Goal: Information Seeking & Learning: Learn about a topic

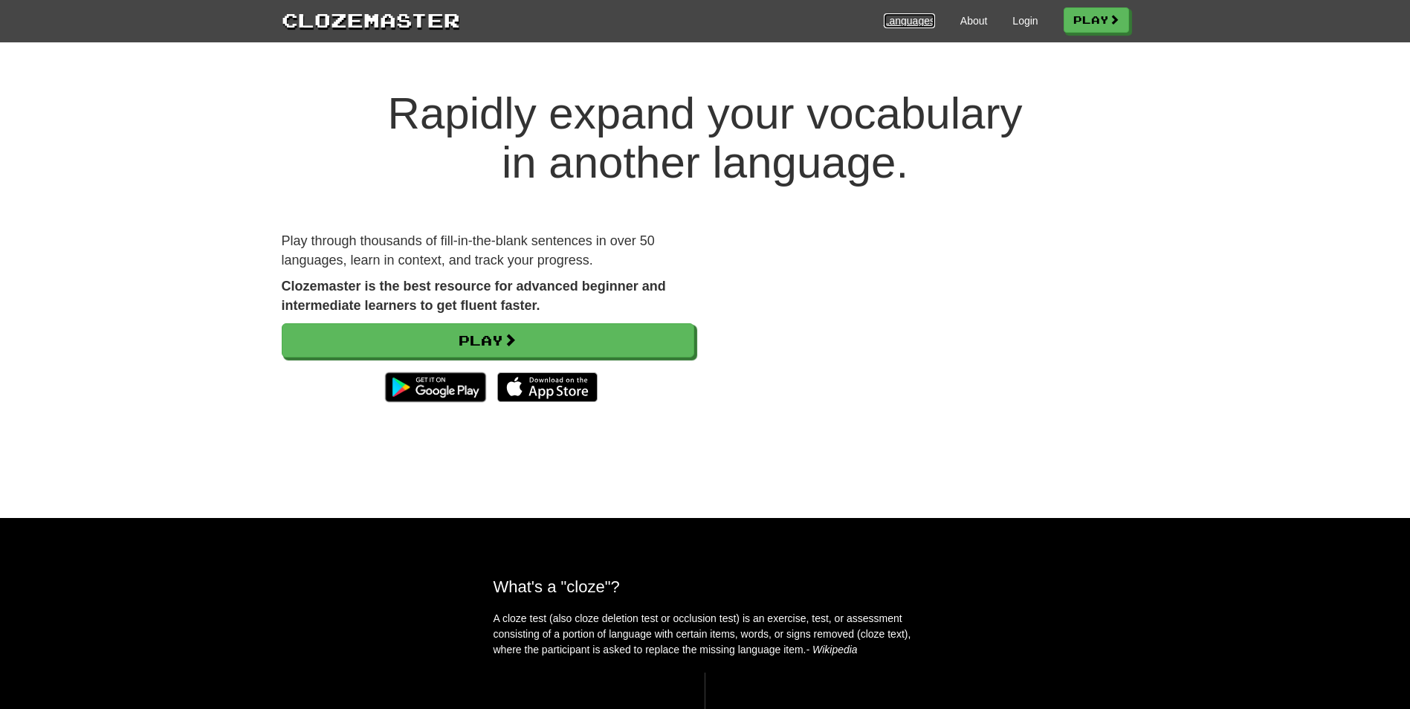
click at [903, 20] on link "Languages" at bounding box center [909, 20] width 51 height 15
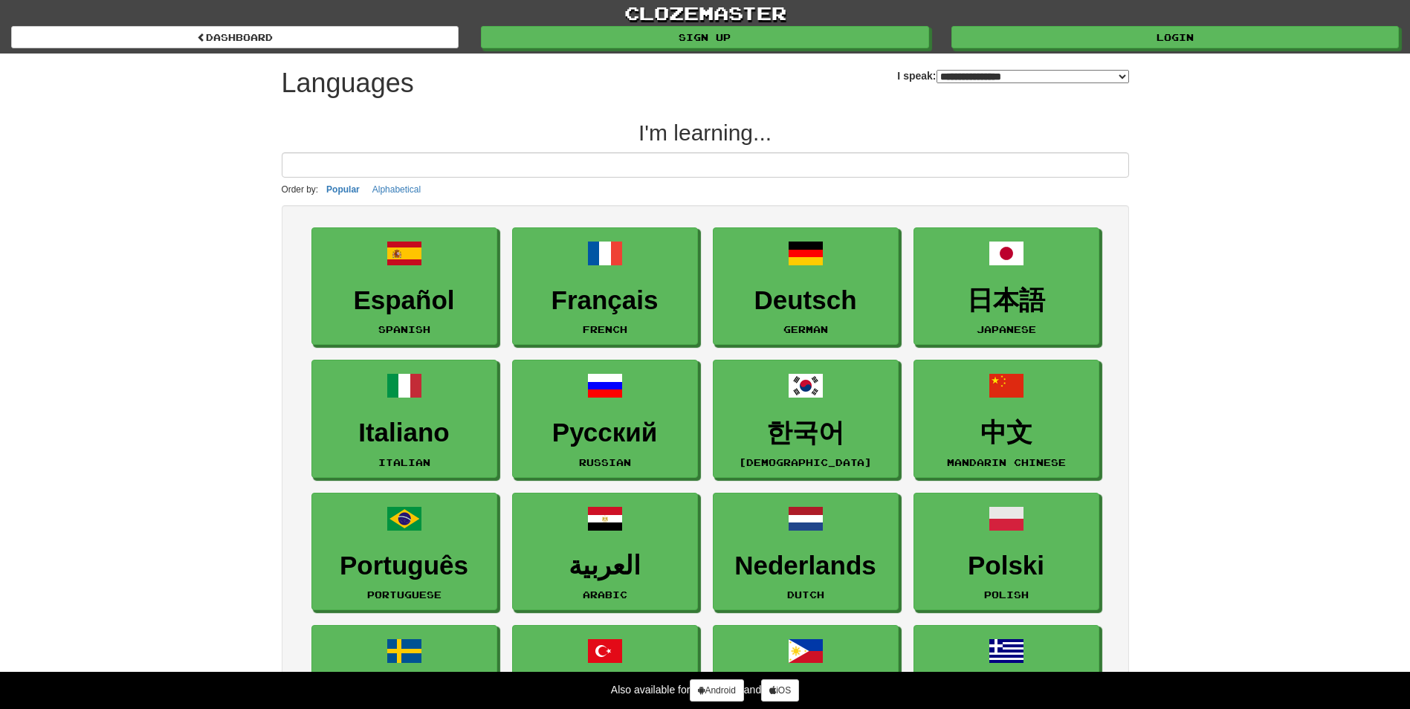
select select "*******"
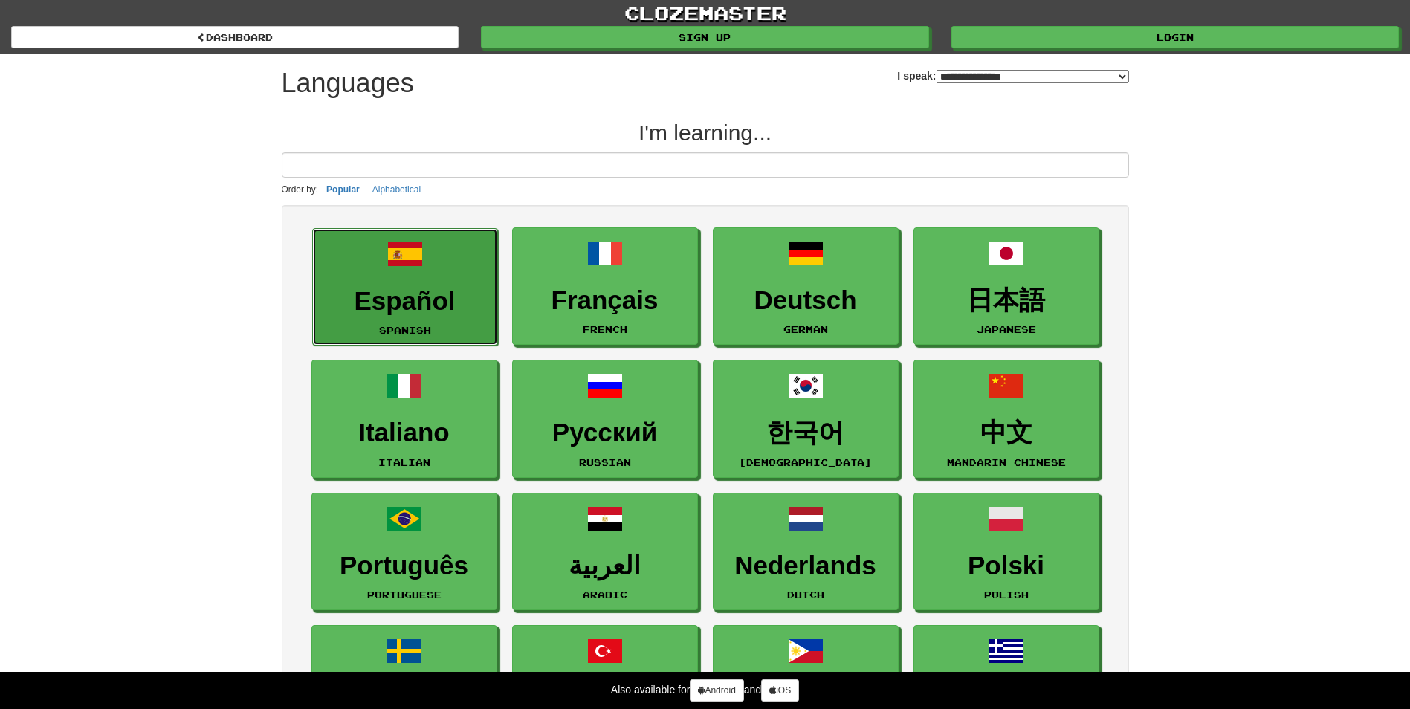
click at [400, 282] on link "Español Spanish" at bounding box center [405, 287] width 186 height 118
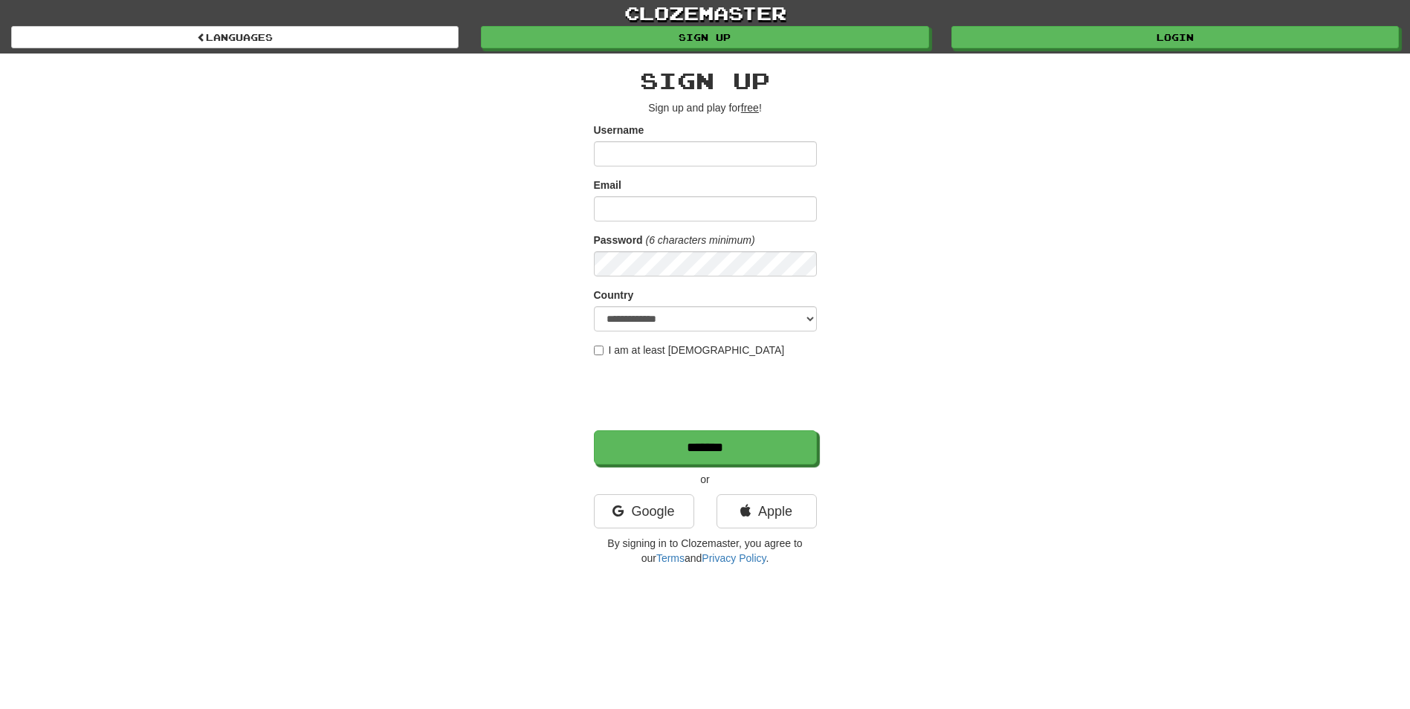
click at [756, 110] on u "free" at bounding box center [750, 108] width 18 height 12
click at [749, 109] on u "free" at bounding box center [750, 108] width 18 height 12
click at [756, 110] on u "free" at bounding box center [750, 108] width 18 height 12
click at [755, 110] on u "free" at bounding box center [750, 108] width 18 height 12
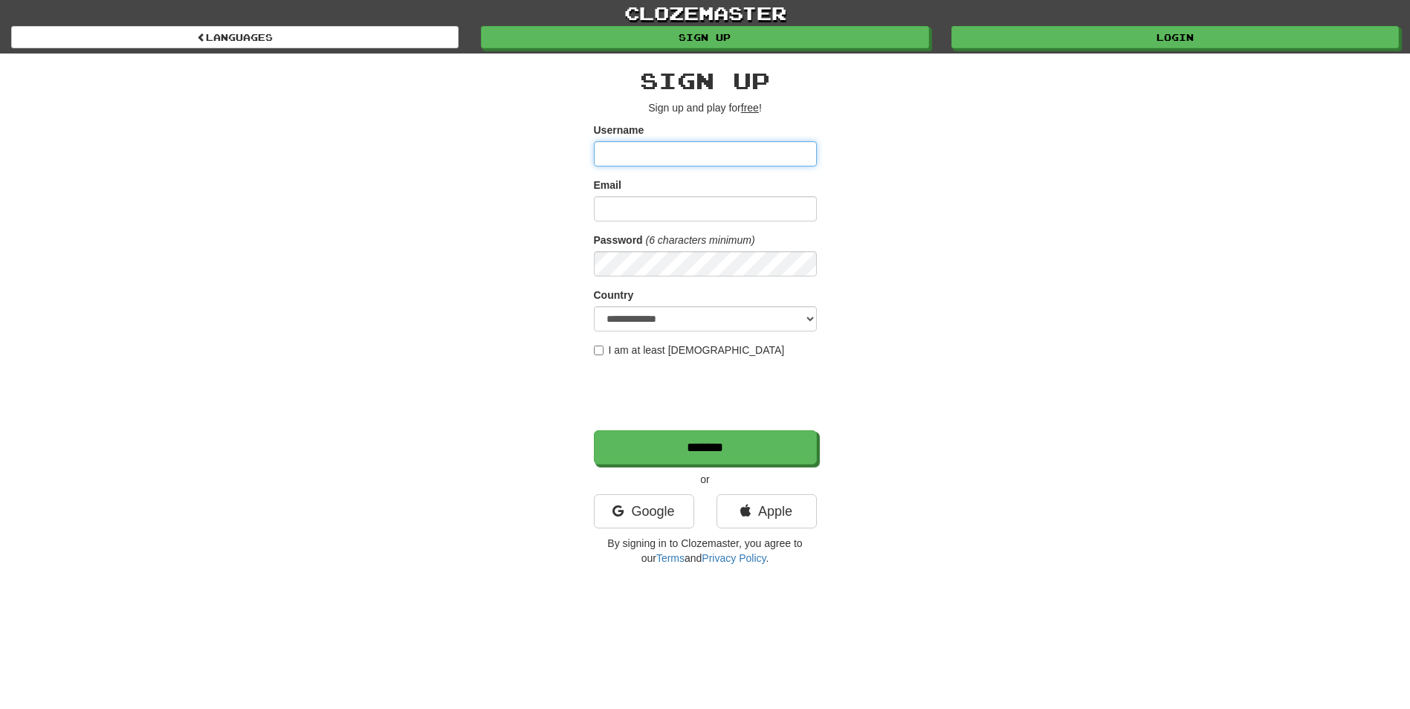
drag, startPoint x: 755, startPoint y: 110, endPoint x: 673, endPoint y: 152, distance: 92.4
click at [673, 152] on input "Username" at bounding box center [705, 153] width 223 height 25
click at [643, 158] on input "Username" at bounding box center [705, 153] width 223 height 25
type input "**********"
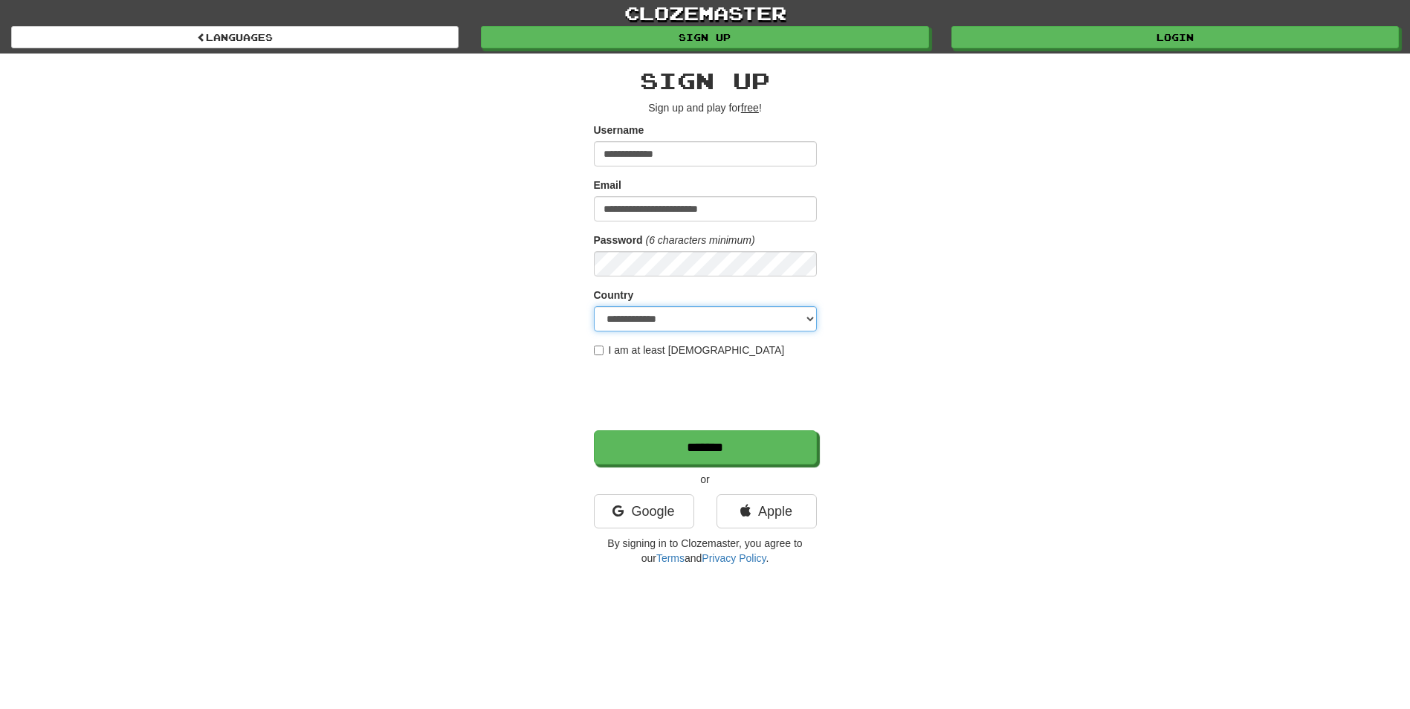
select select "**"
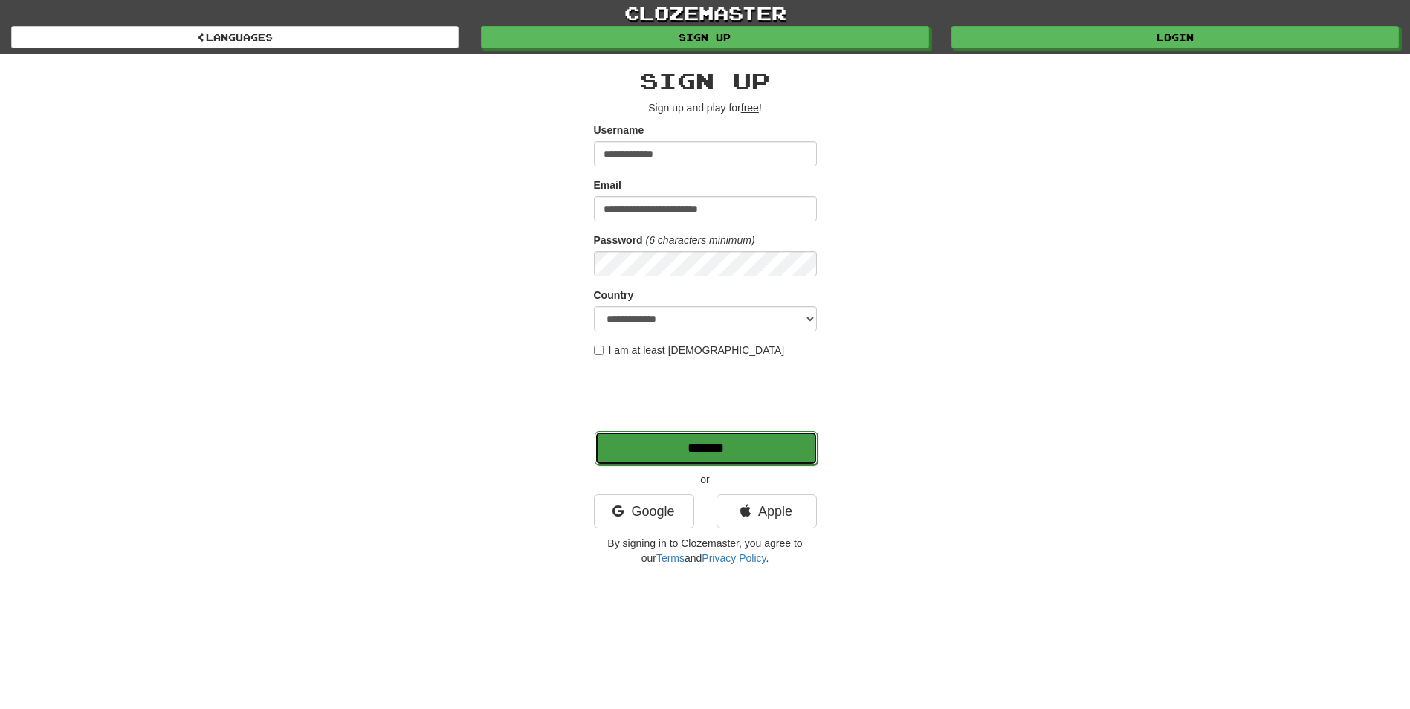
click at [693, 449] on input "*******" at bounding box center [706, 448] width 223 height 34
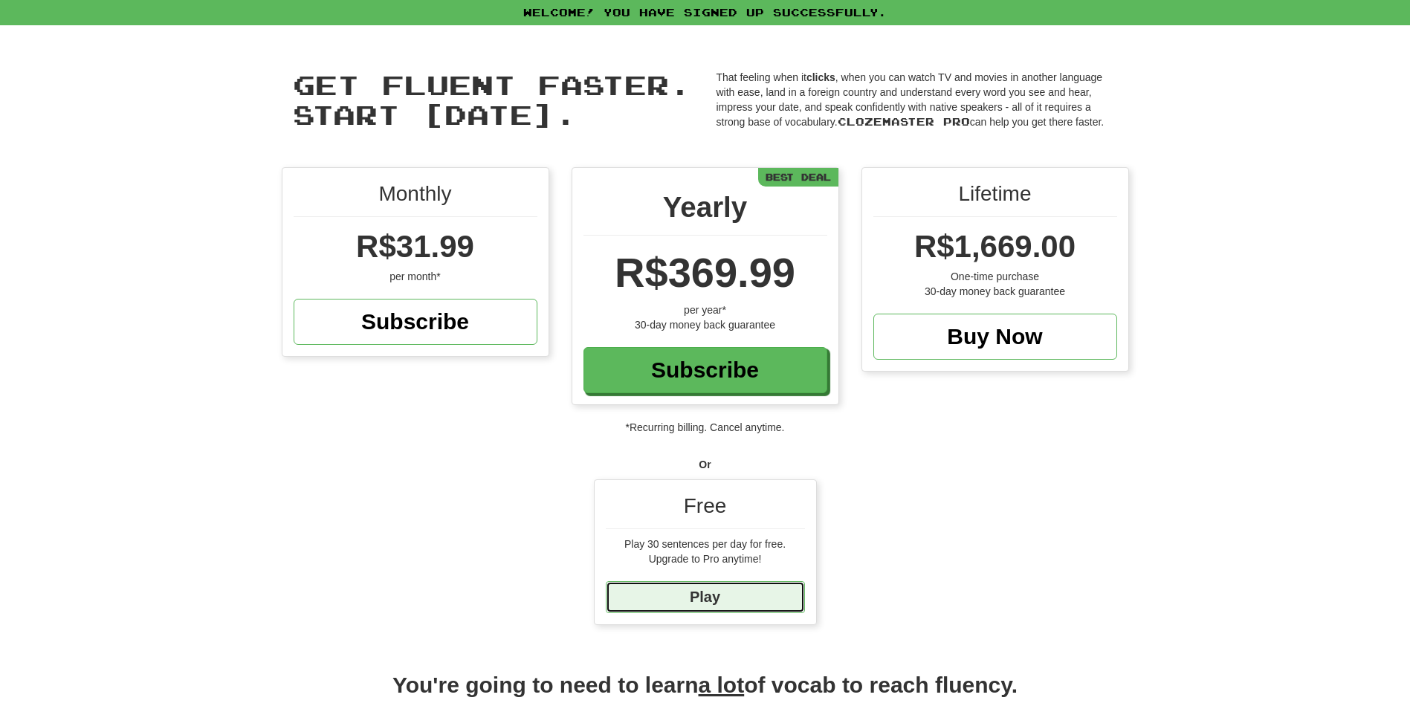
click at [707, 592] on link "Play" at bounding box center [705, 597] width 199 height 32
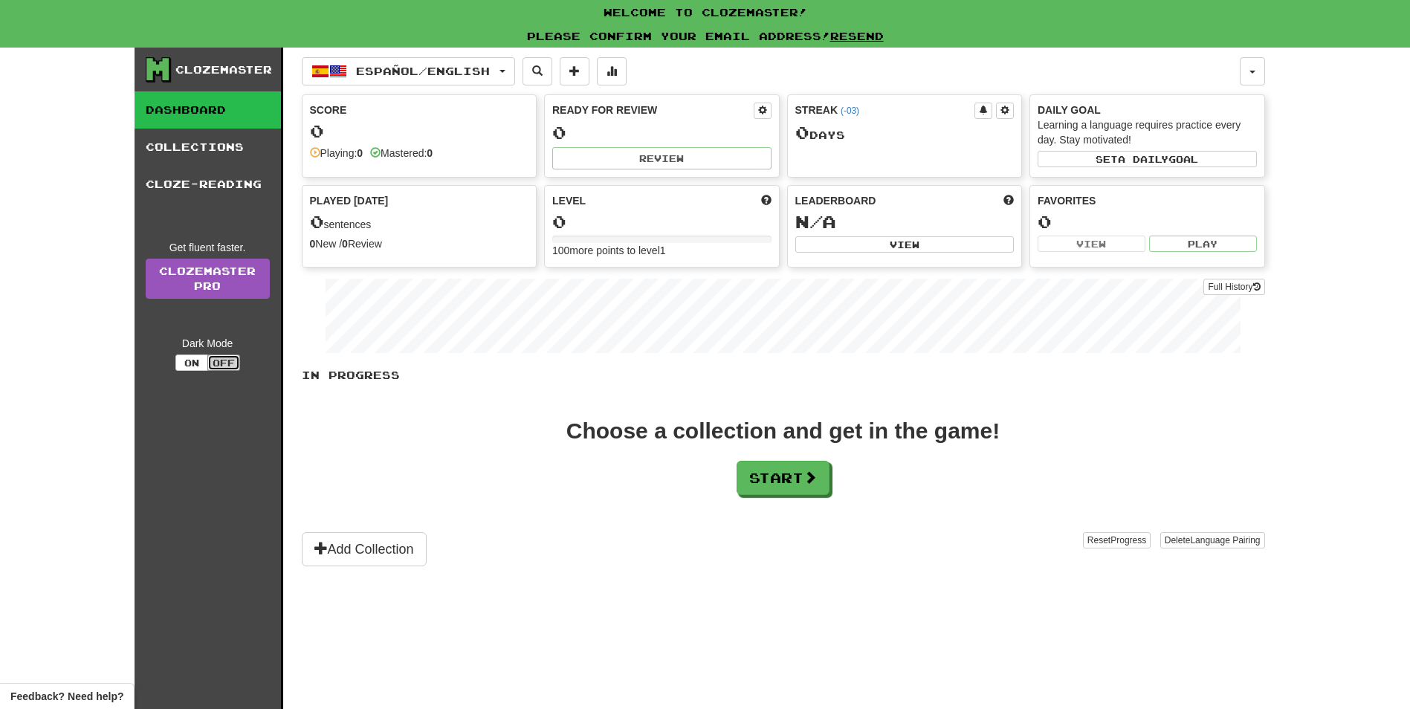
click at [232, 360] on button "Off" at bounding box center [223, 363] width 33 height 16
click at [195, 358] on button "On" at bounding box center [191, 363] width 33 height 16
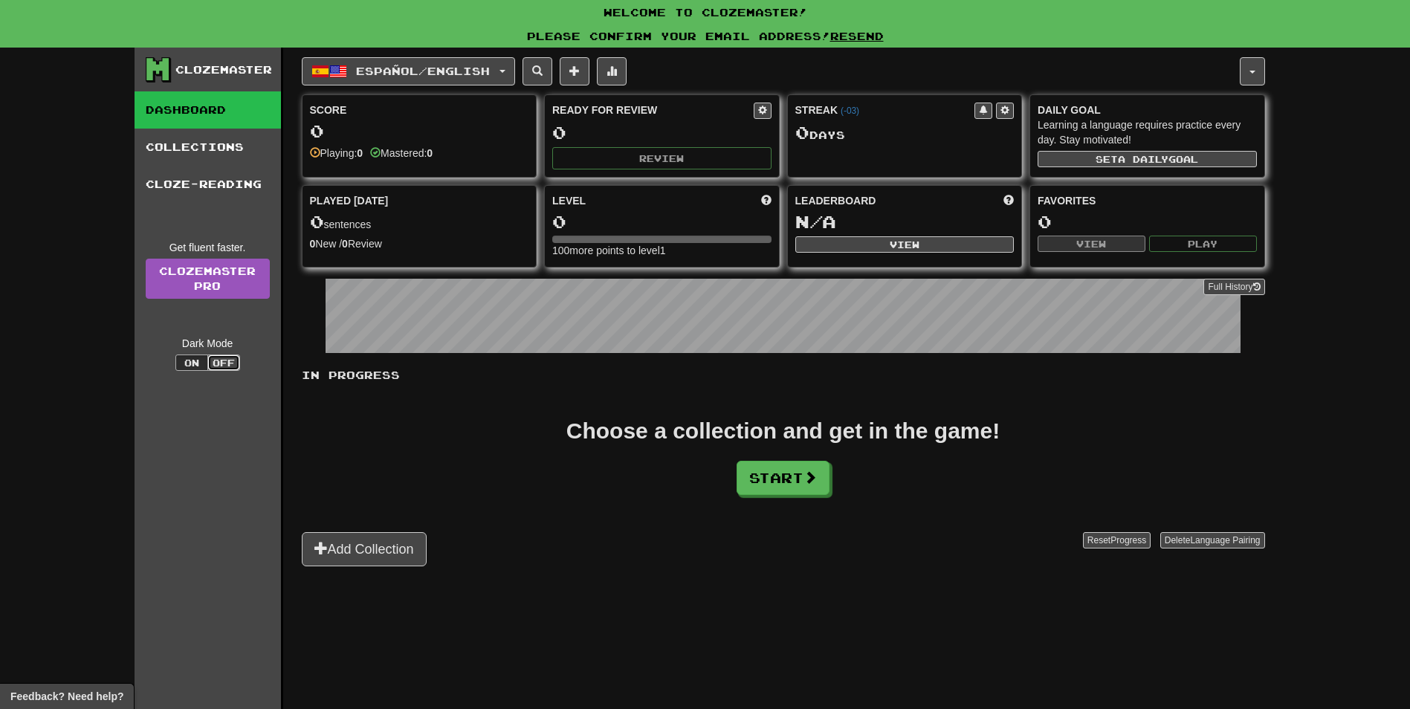
click at [223, 361] on button "Off" at bounding box center [223, 363] width 33 height 16
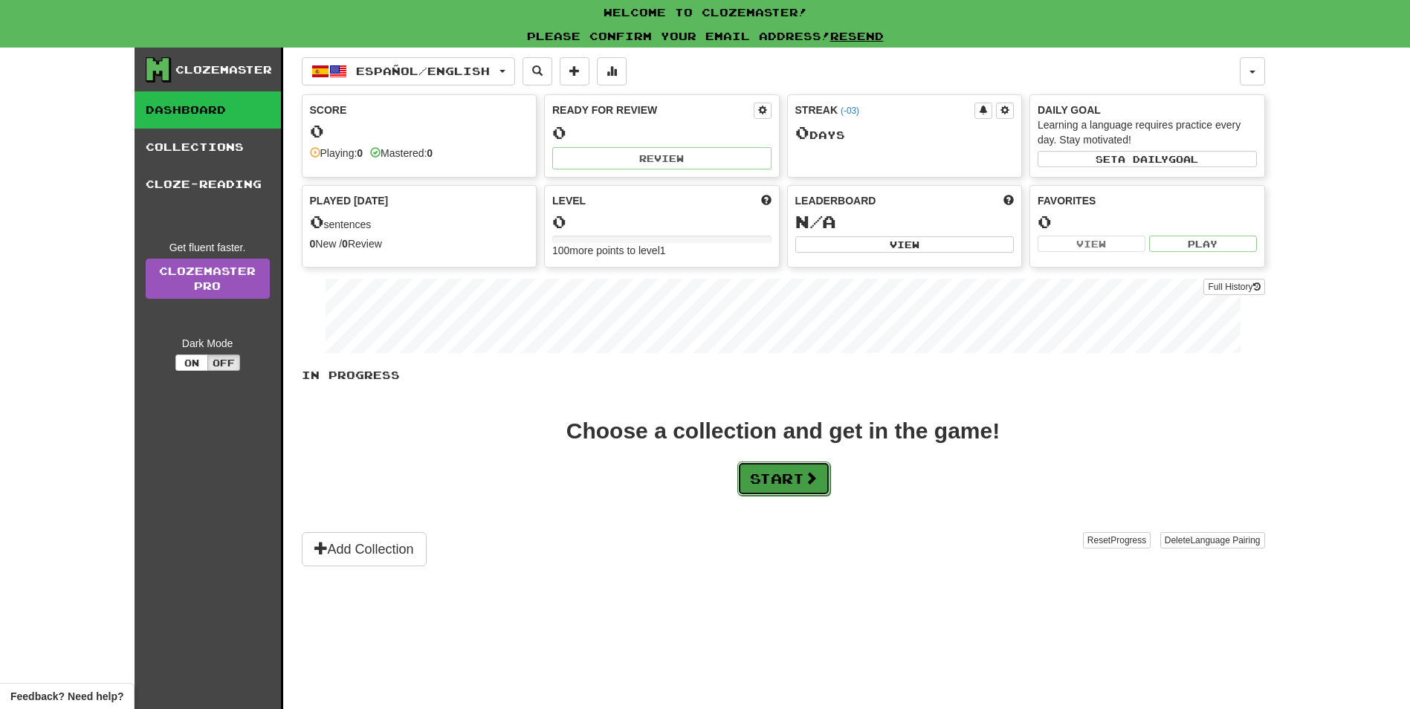
click at [815, 481] on span at bounding box center [810, 477] width 13 height 13
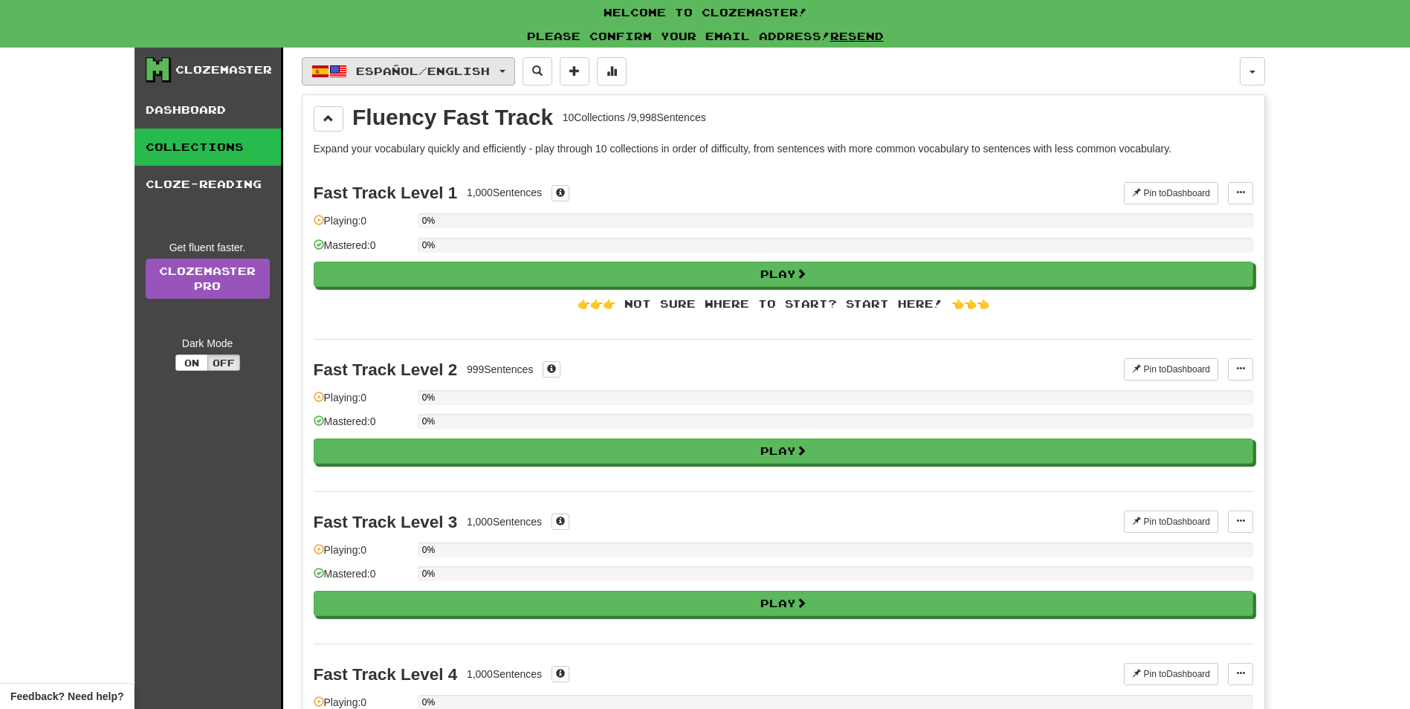
click at [481, 77] on button "Español / English" at bounding box center [408, 71] width 213 height 28
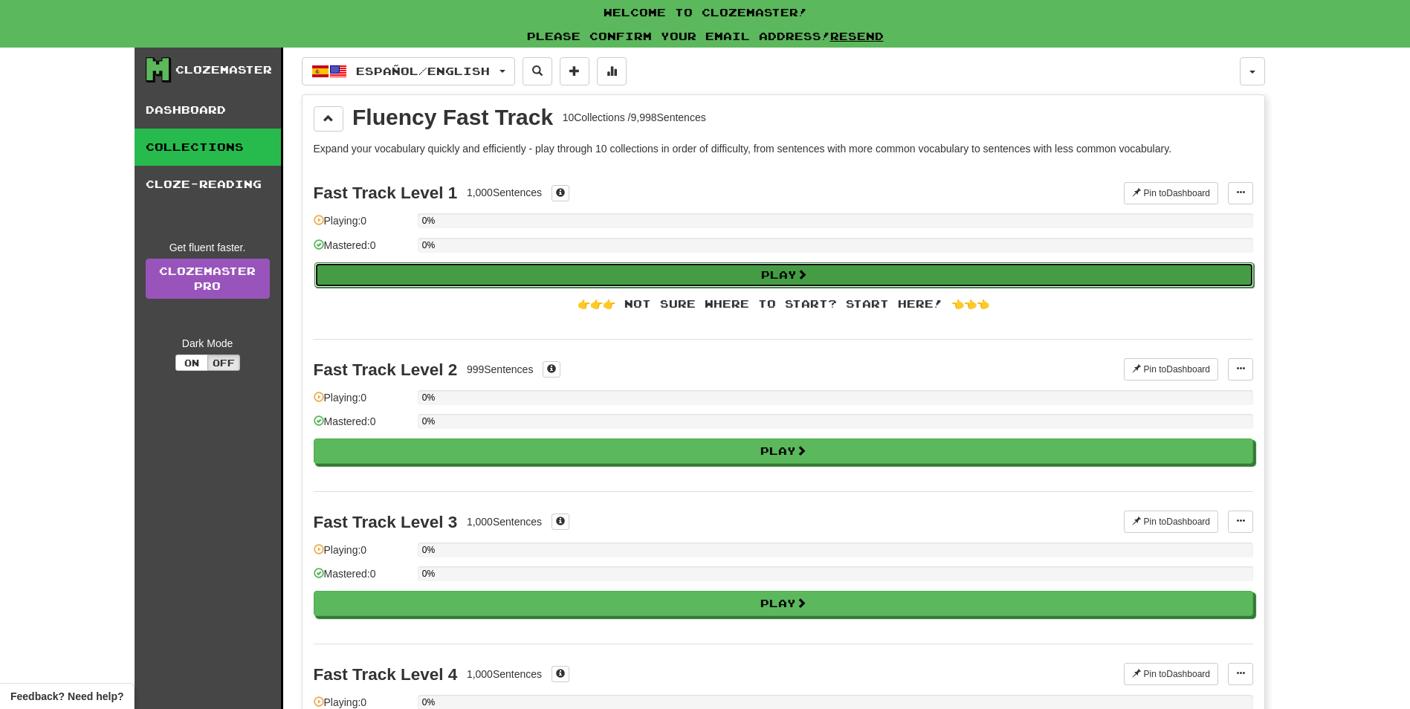
click at [819, 271] on button "Play" at bounding box center [783, 274] width 939 height 25
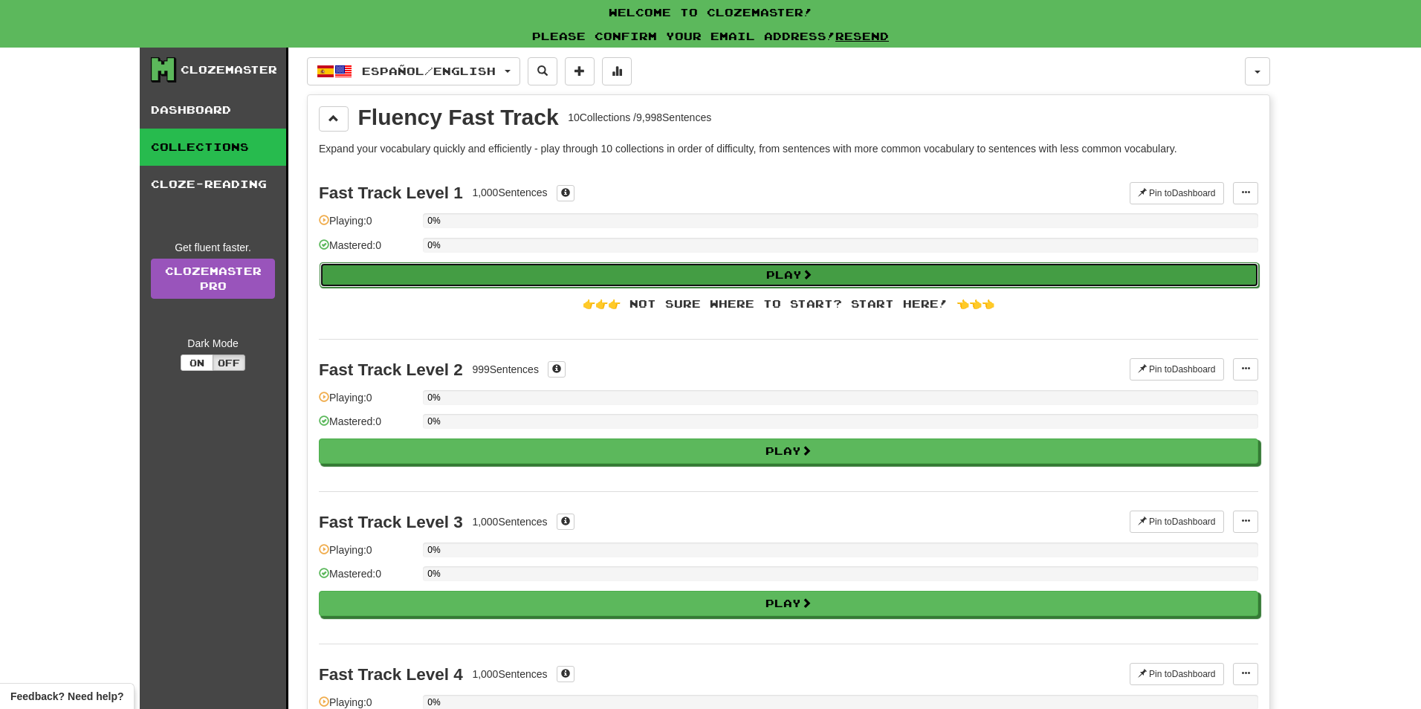
select select "**"
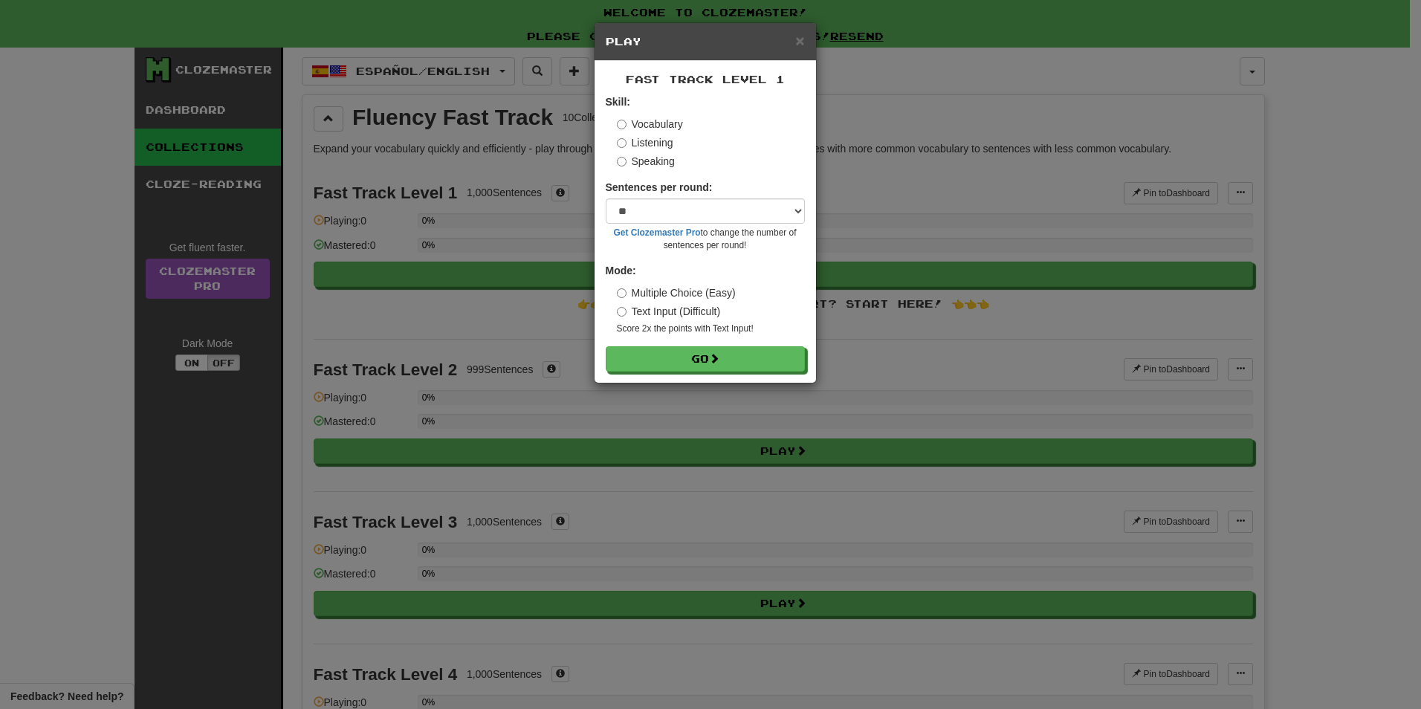
click at [642, 143] on label "Listening" at bounding box center [645, 142] width 56 height 15
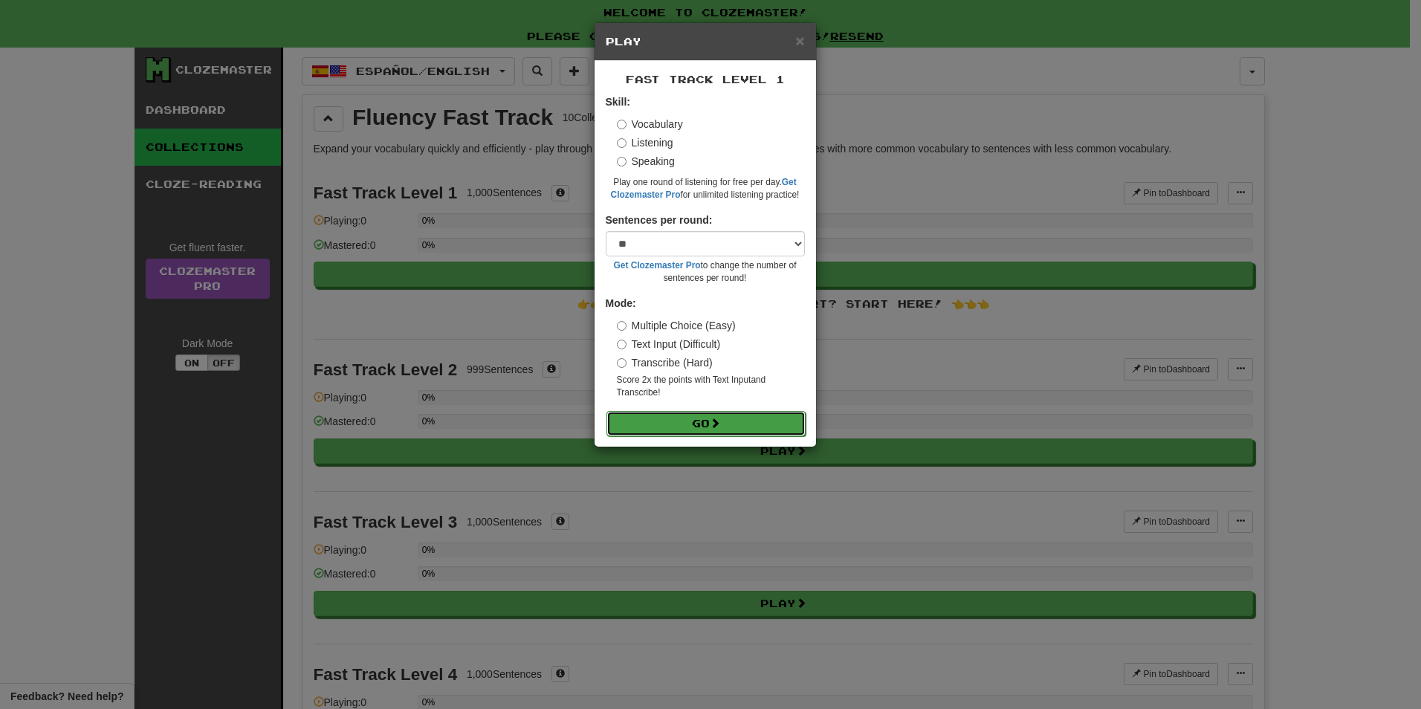
click at [698, 417] on button "Go" at bounding box center [705, 423] width 199 height 25
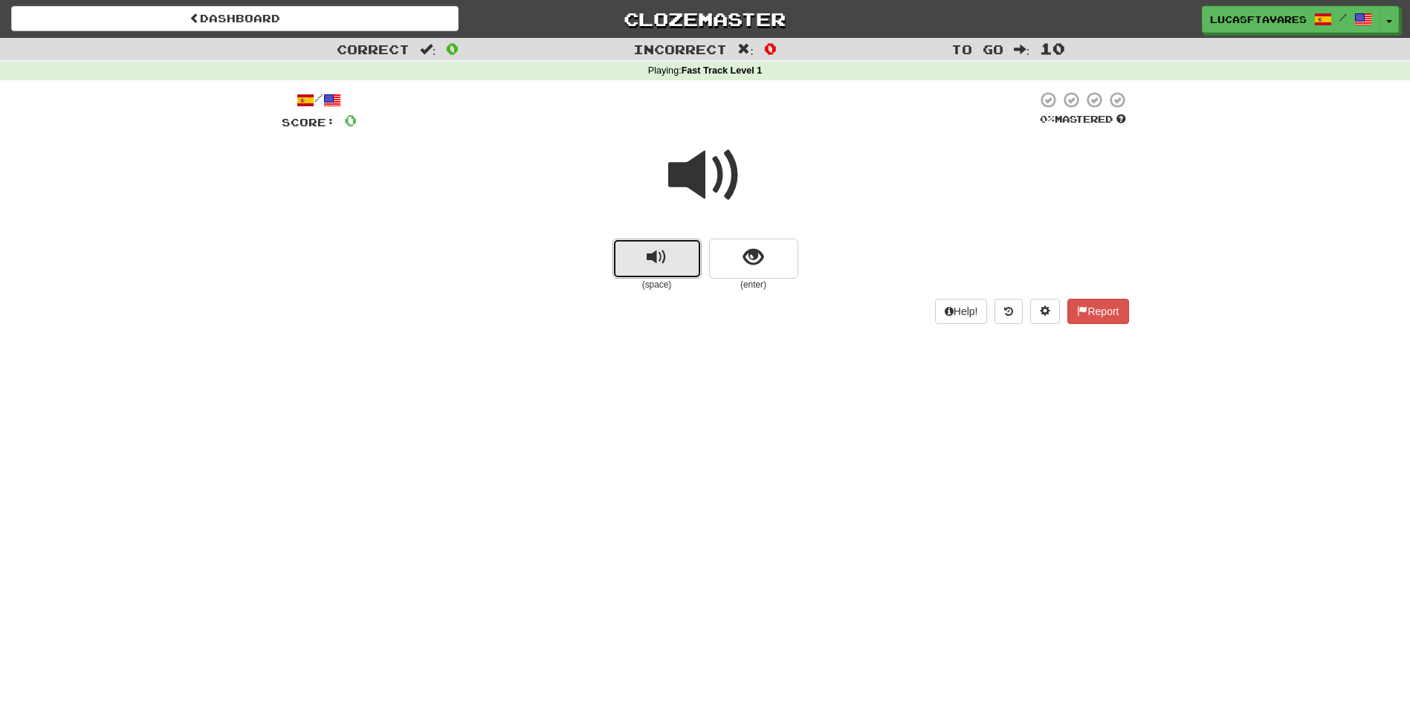
click at [673, 253] on button "replay audio" at bounding box center [656, 259] width 89 height 40
click at [771, 258] on button "show sentence" at bounding box center [753, 259] width 89 height 40
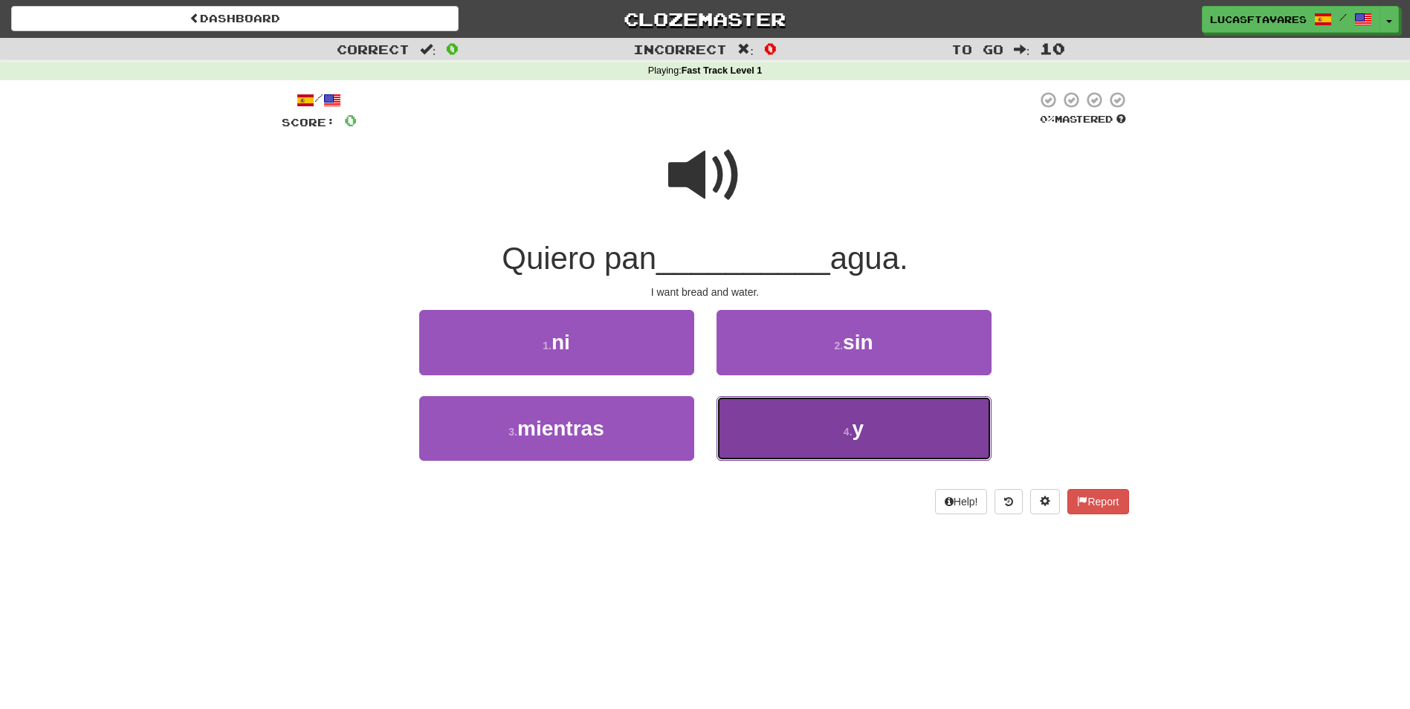
click at [829, 438] on button "4 . y" at bounding box center [853, 428] width 275 height 65
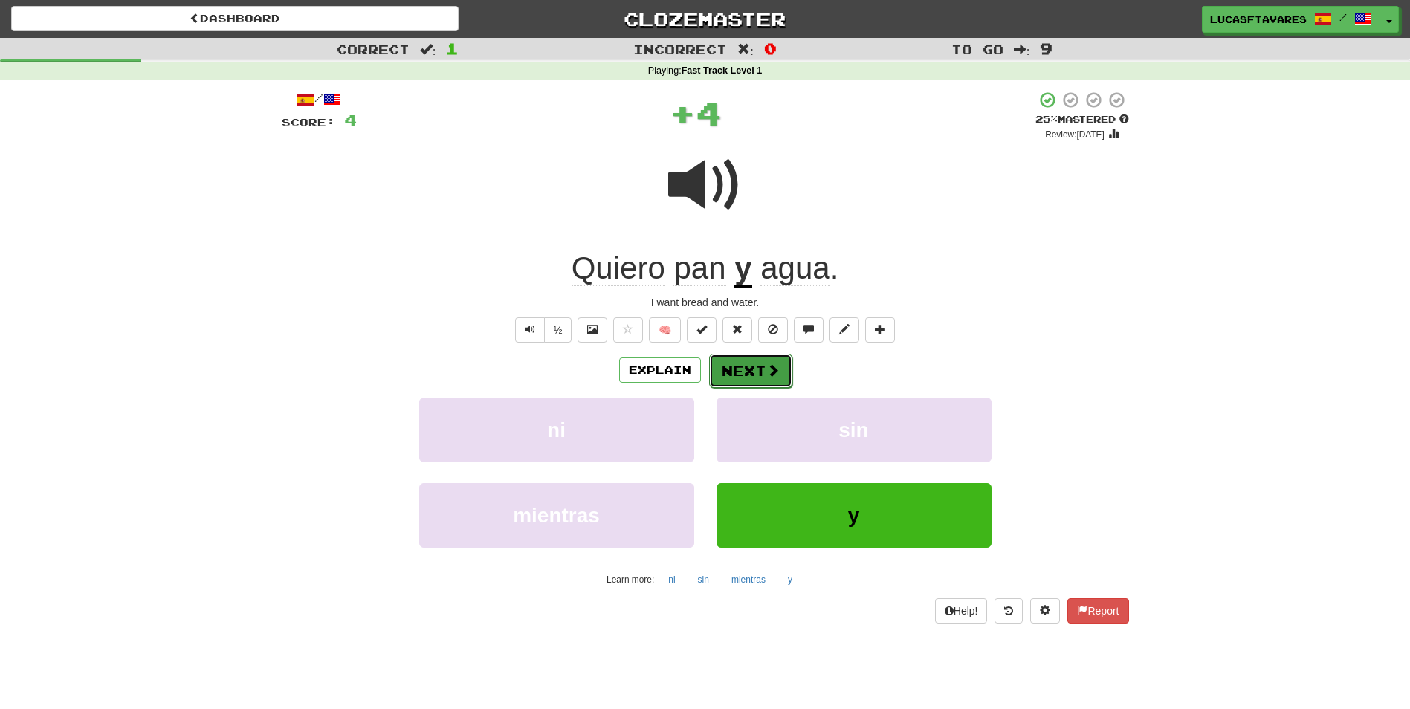
click at [754, 369] on button "Next" at bounding box center [750, 371] width 83 height 34
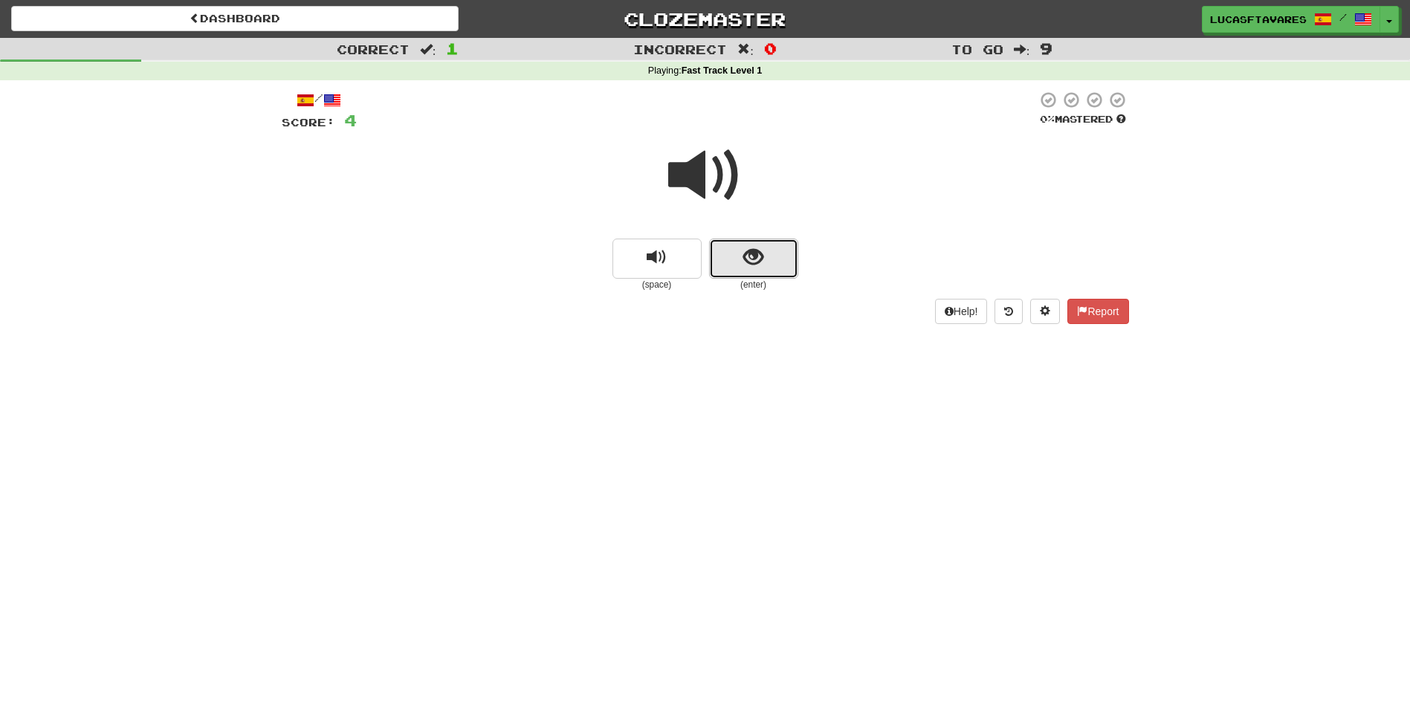
click at [766, 262] on button "show sentence" at bounding box center [753, 259] width 89 height 40
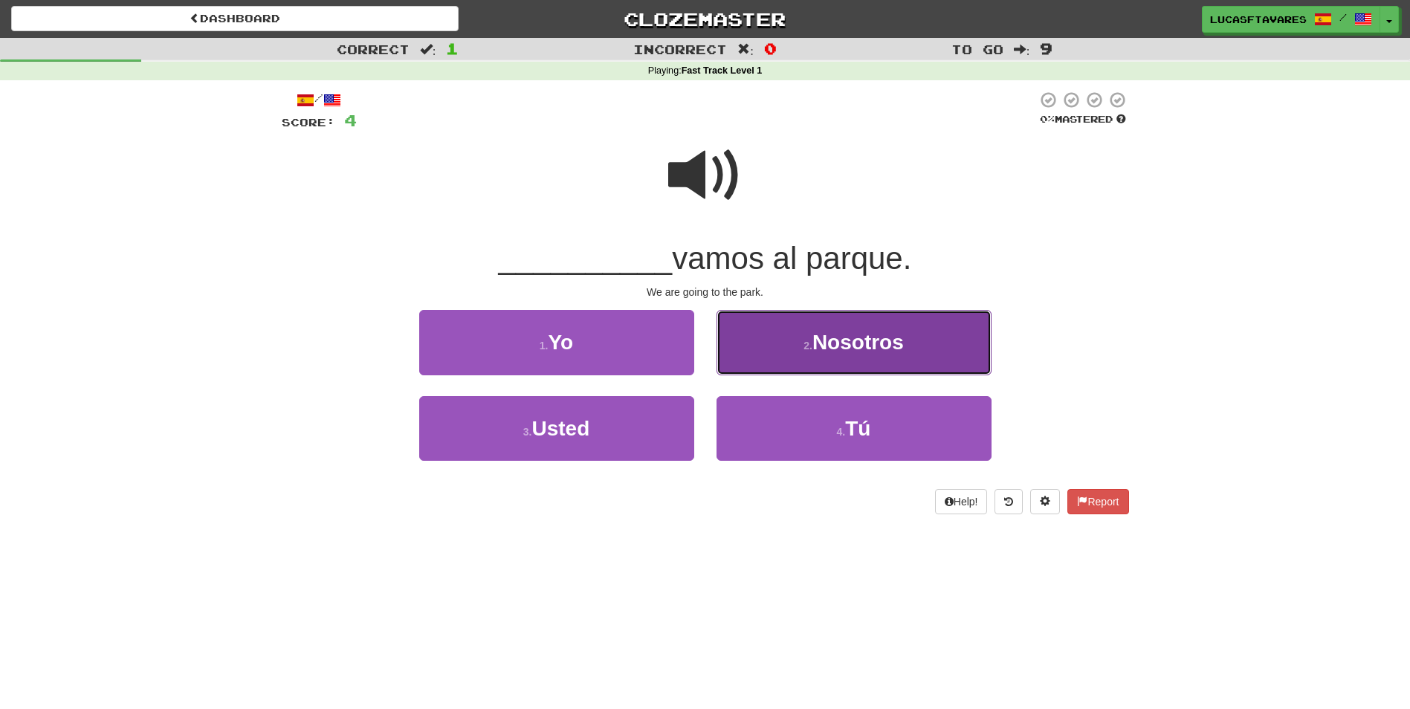
click at [786, 335] on button "2 . Nosotros" at bounding box center [853, 342] width 275 height 65
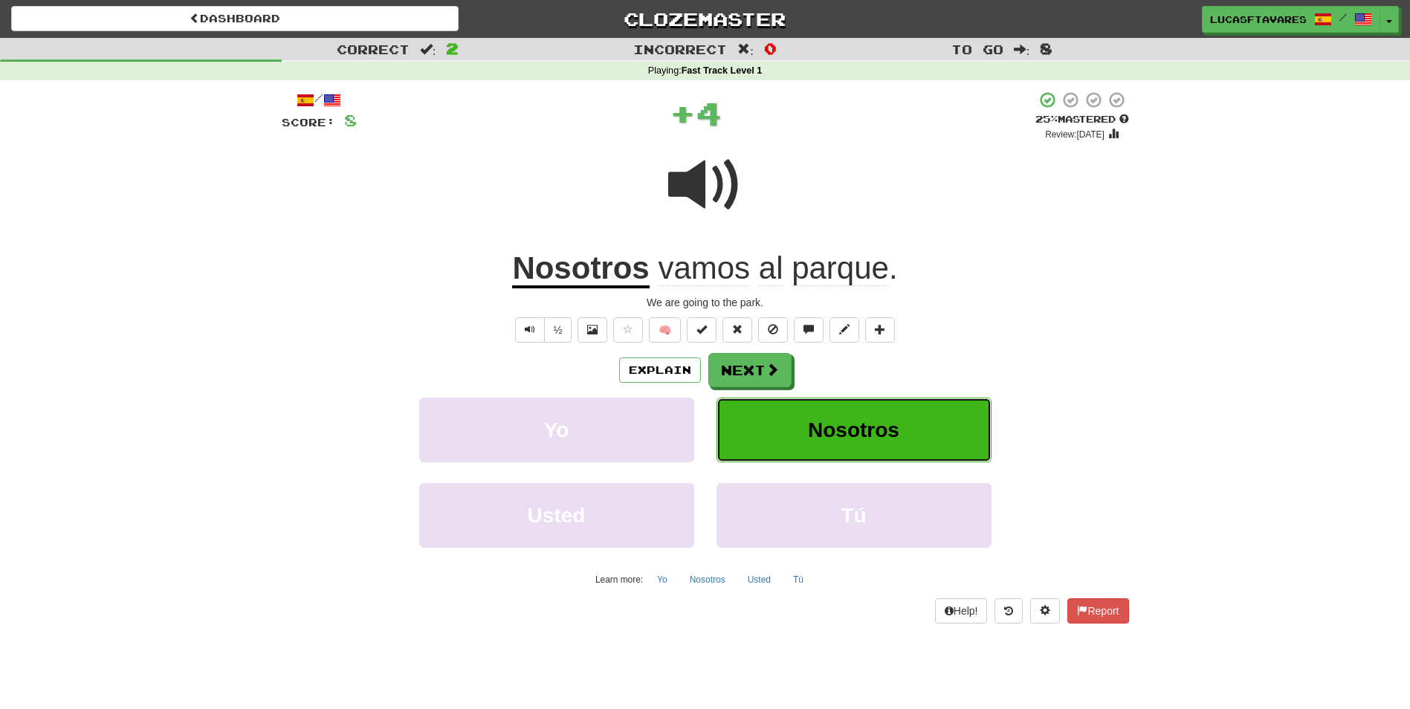
click at [824, 444] on button "Nosotros" at bounding box center [853, 430] width 275 height 65
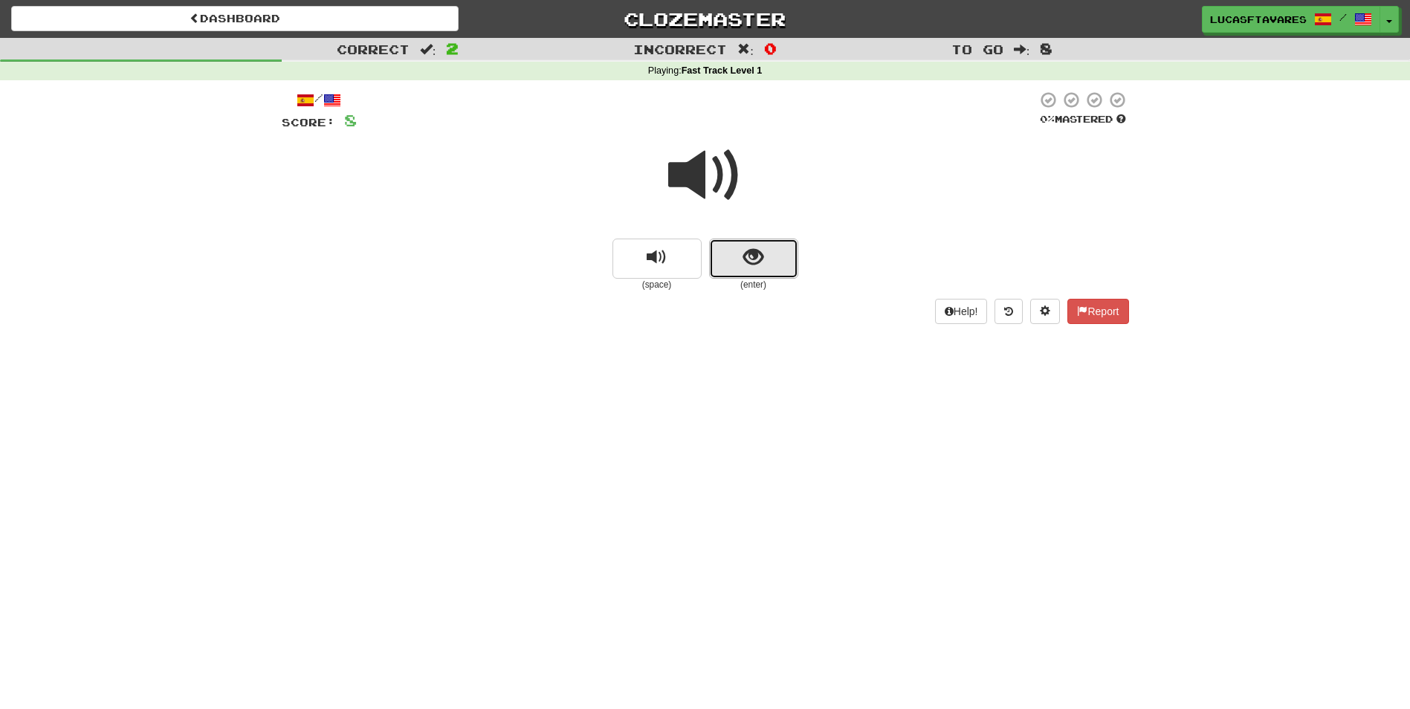
click at [726, 260] on button "show sentence" at bounding box center [753, 259] width 89 height 40
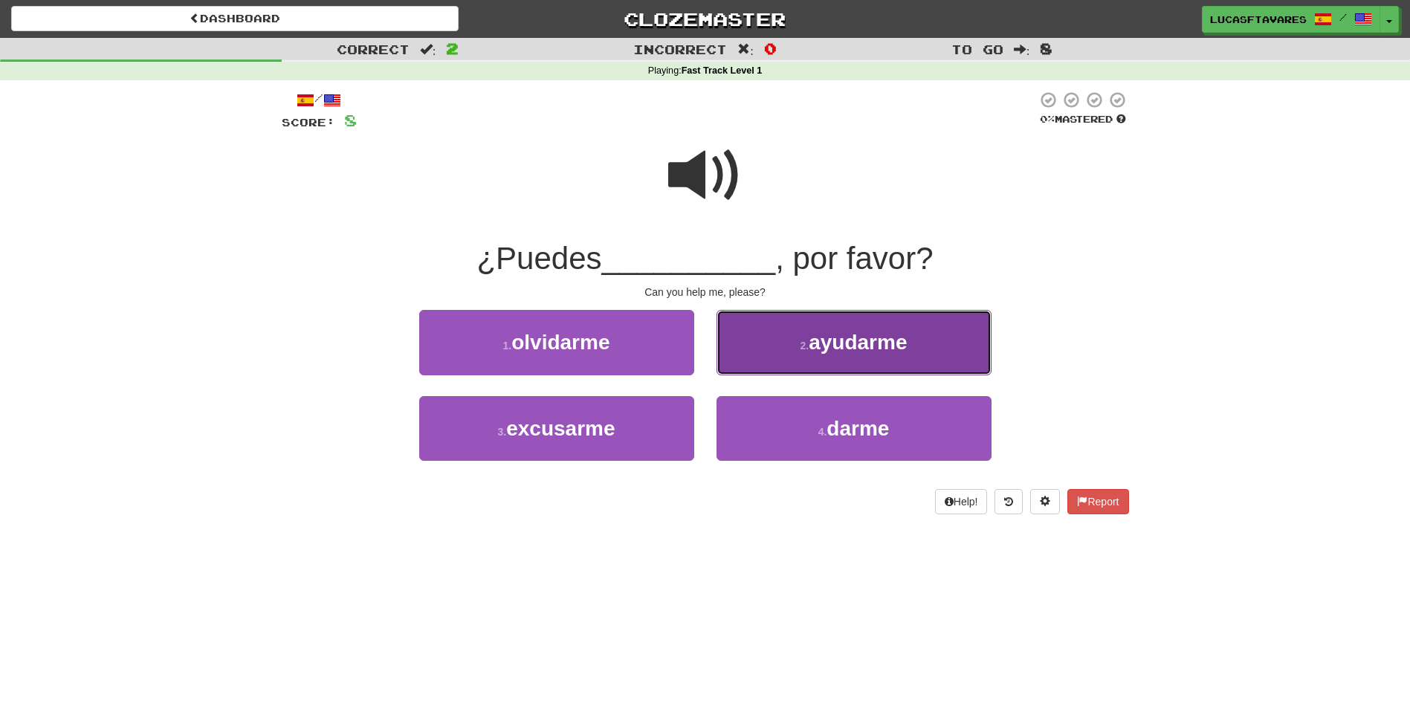
click at [774, 333] on button "2 . ayudarme" at bounding box center [853, 342] width 275 height 65
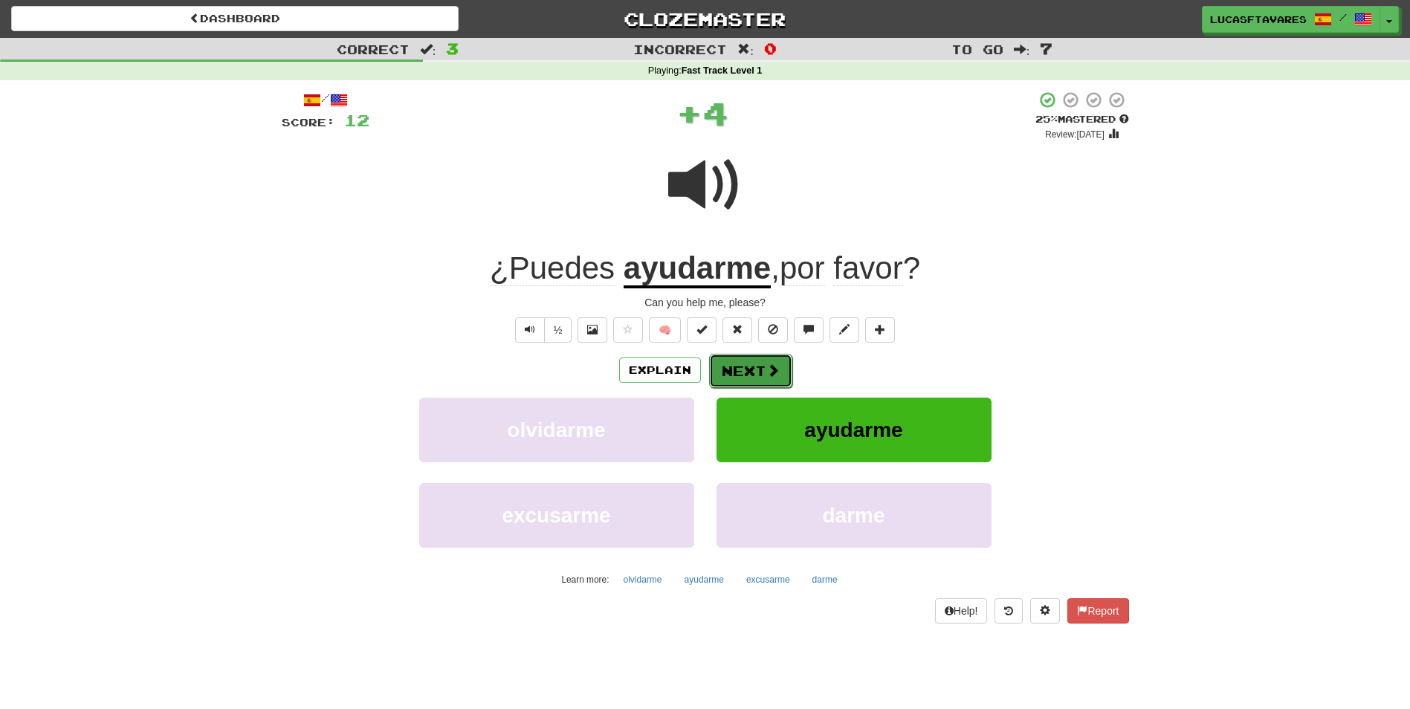
click at [766, 363] on span at bounding box center [772, 369] width 13 height 13
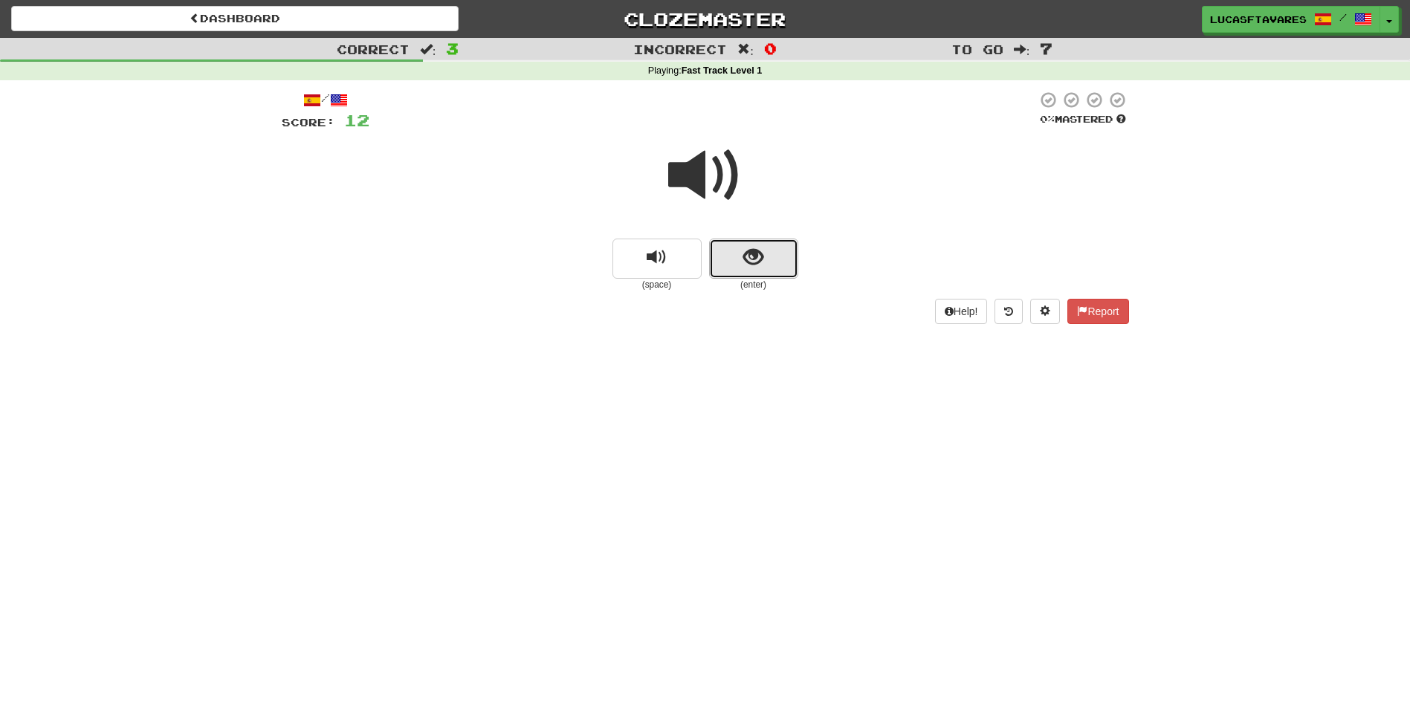
click at [744, 251] on span "show sentence" at bounding box center [753, 258] width 20 height 20
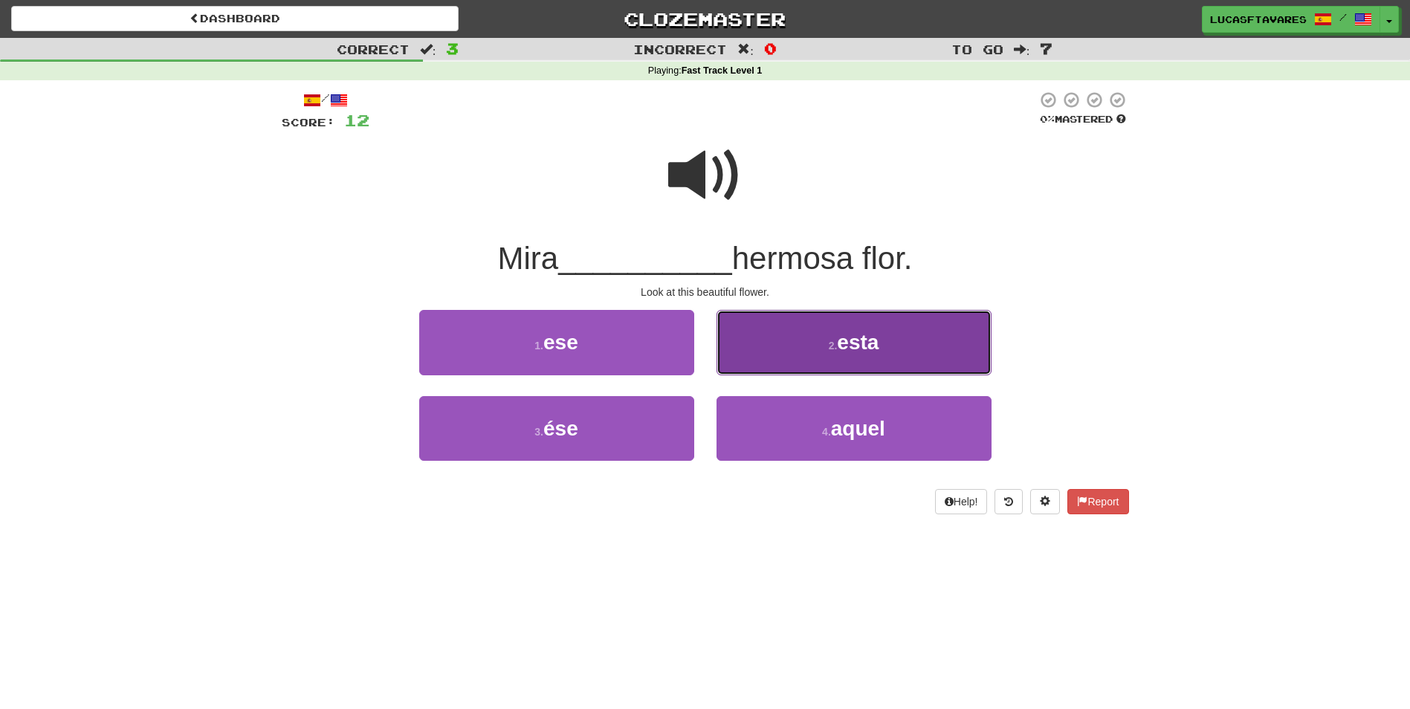
click at [766, 341] on button "2 . esta" at bounding box center [853, 342] width 275 height 65
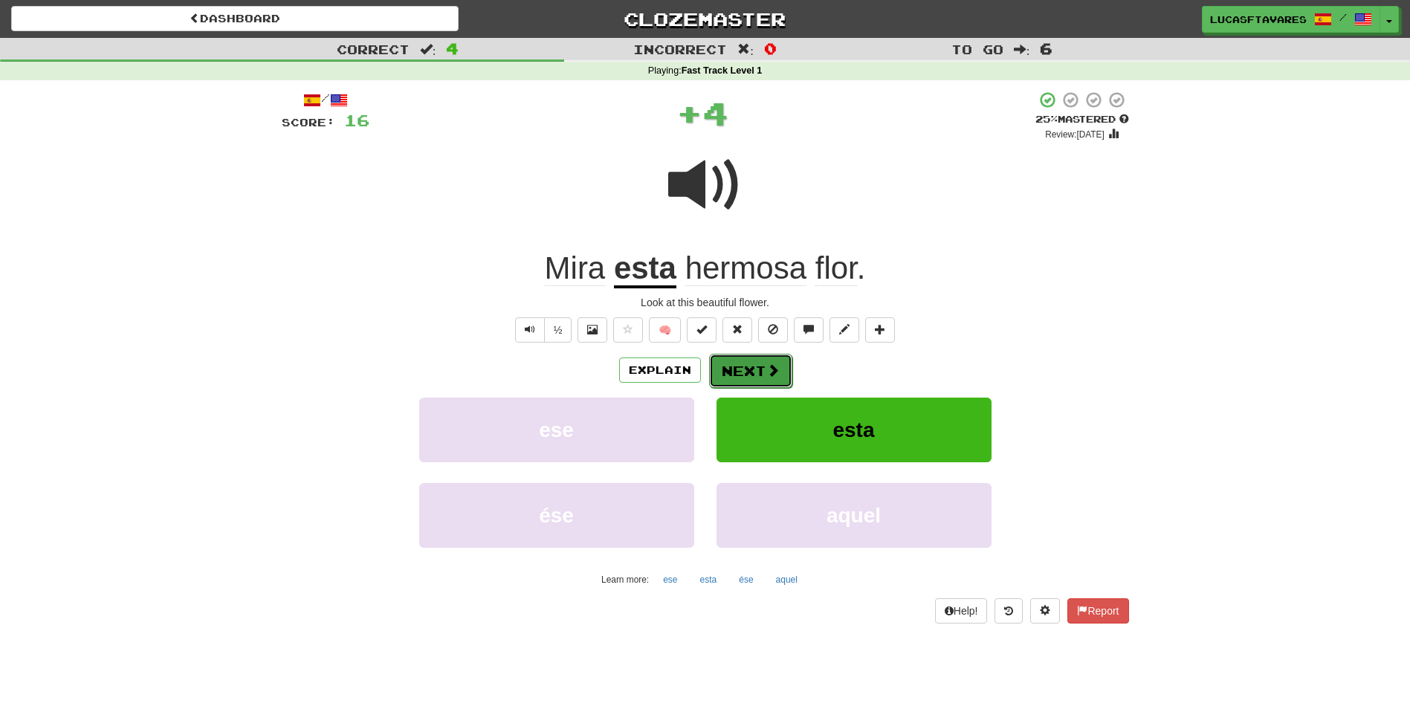
click at [769, 371] on span at bounding box center [772, 369] width 13 height 13
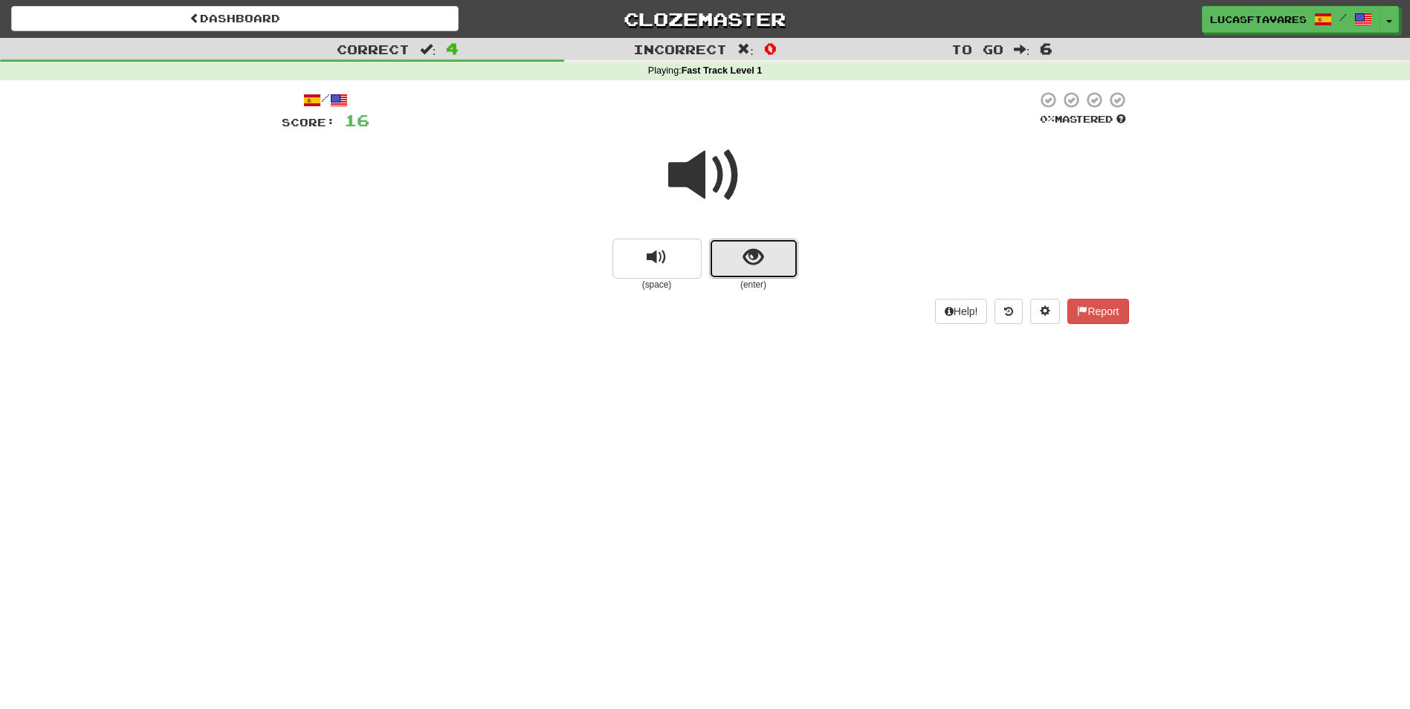
click at [733, 259] on button "show sentence" at bounding box center [753, 259] width 89 height 40
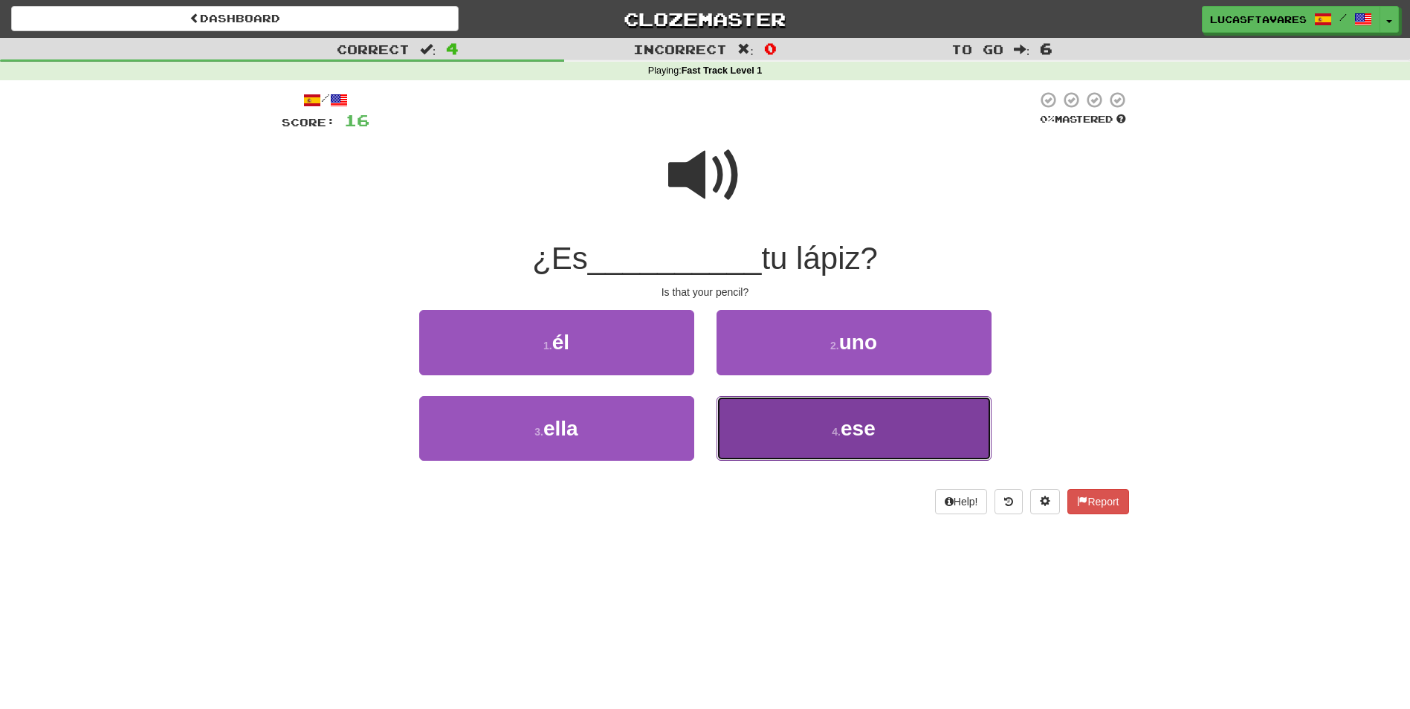
click at [790, 422] on button "4 . ese" at bounding box center [853, 428] width 275 height 65
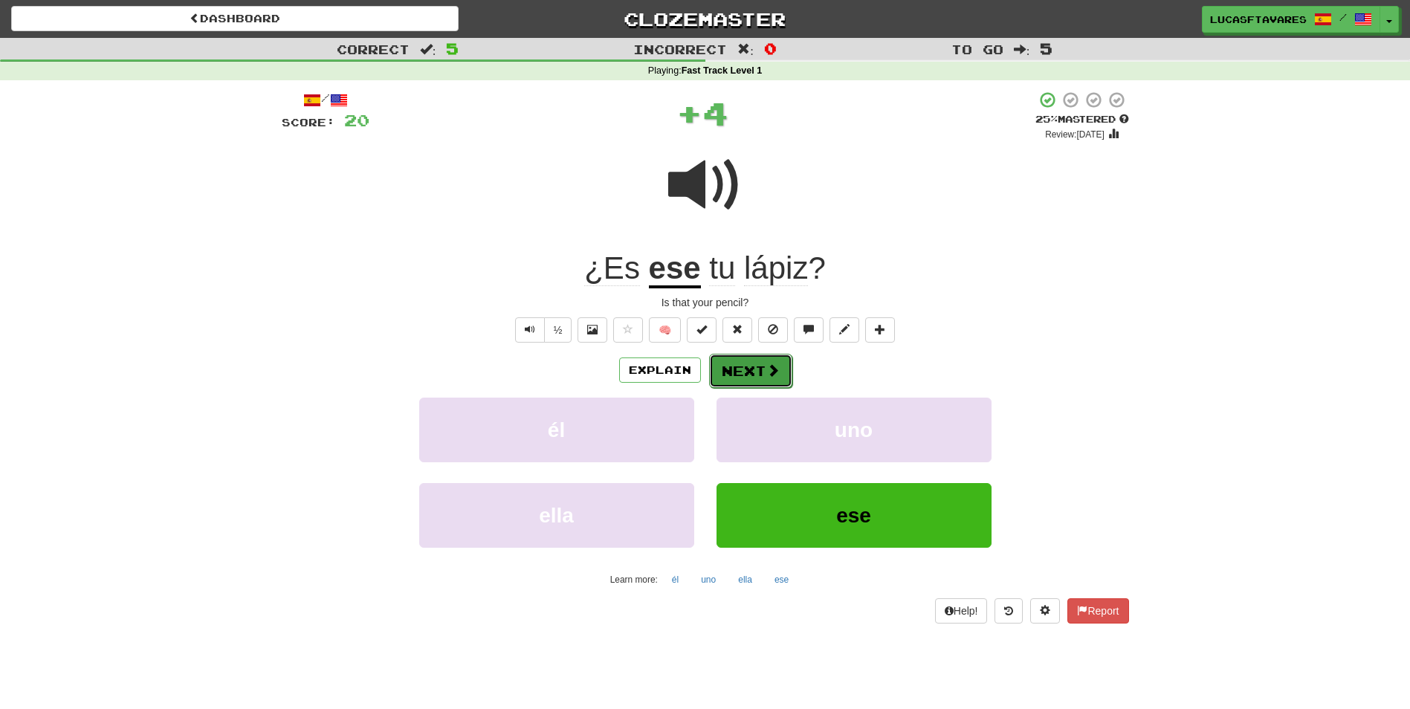
click at [749, 364] on button "Next" at bounding box center [750, 371] width 83 height 34
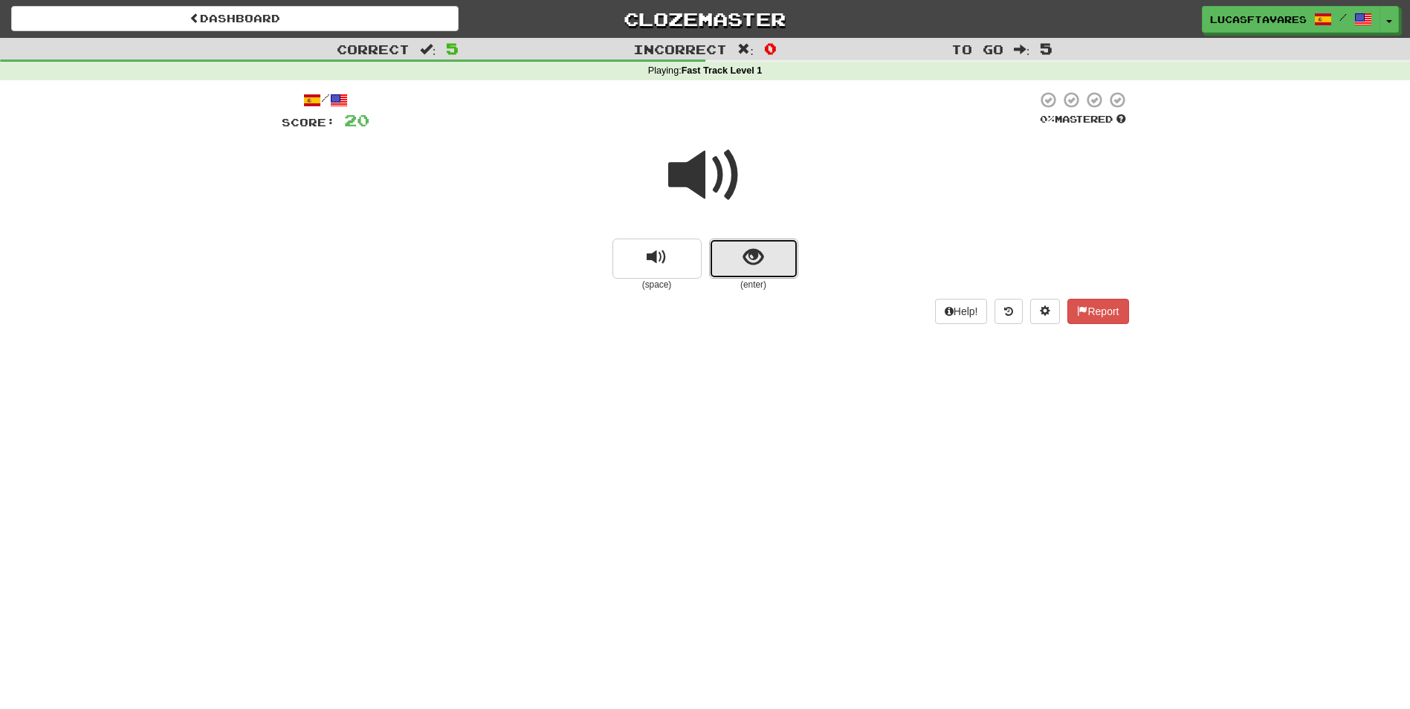
click at [754, 251] on span "show sentence" at bounding box center [753, 258] width 20 height 20
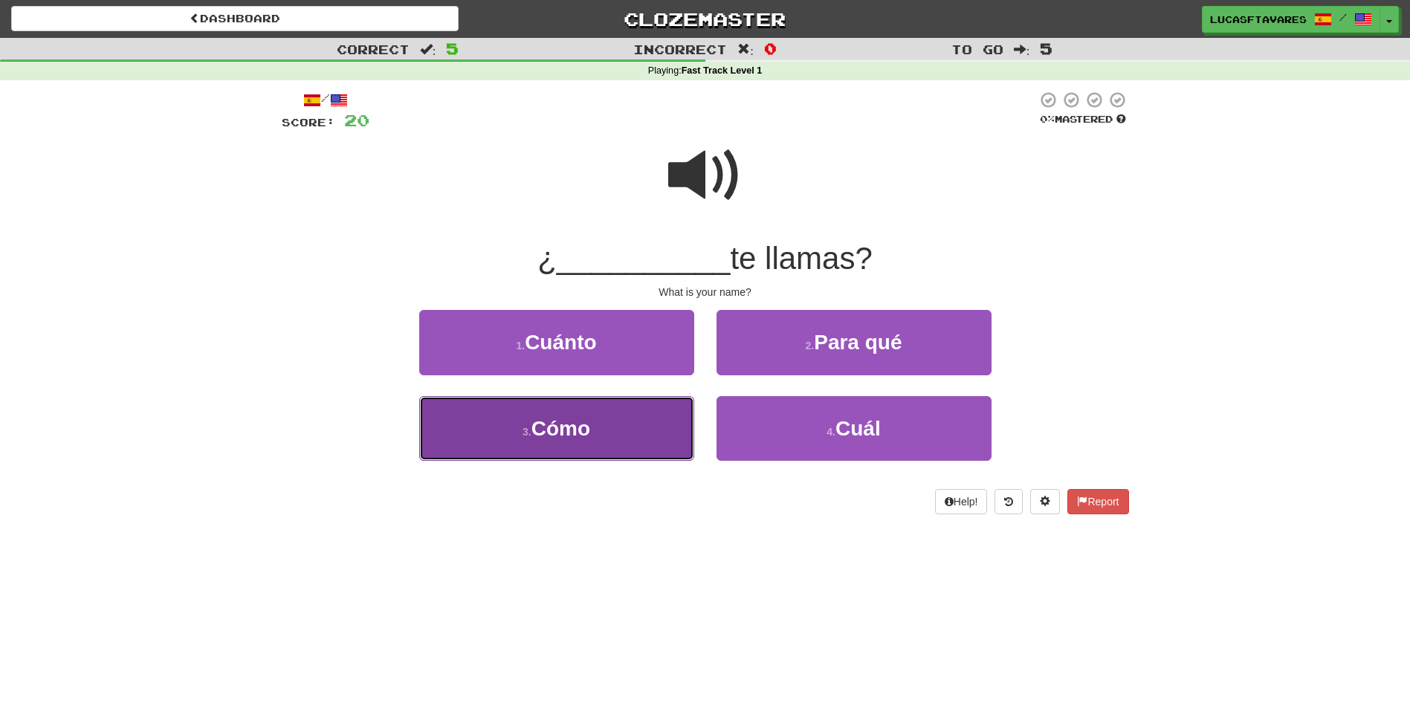
click at [583, 410] on button "3 . Cómo" at bounding box center [556, 428] width 275 height 65
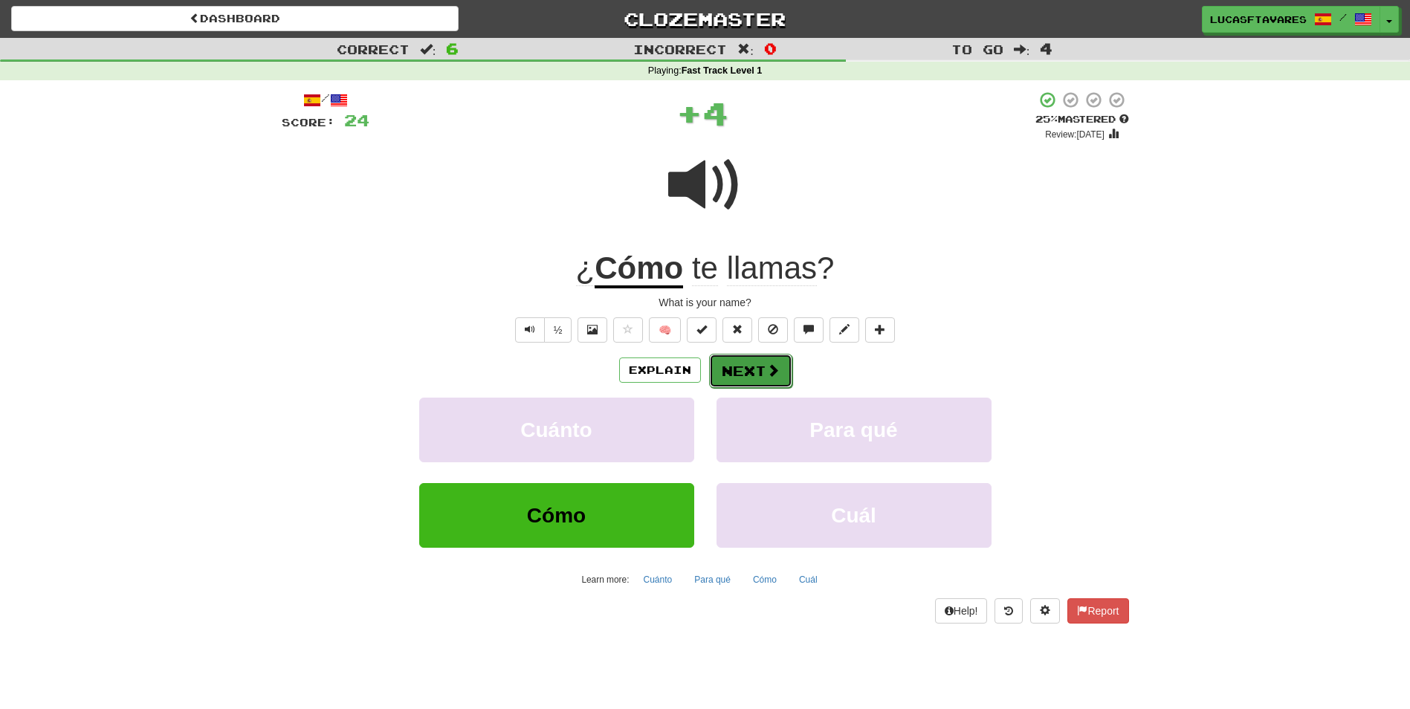
click at [745, 370] on button "Next" at bounding box center [750, 371] width 83 height 34
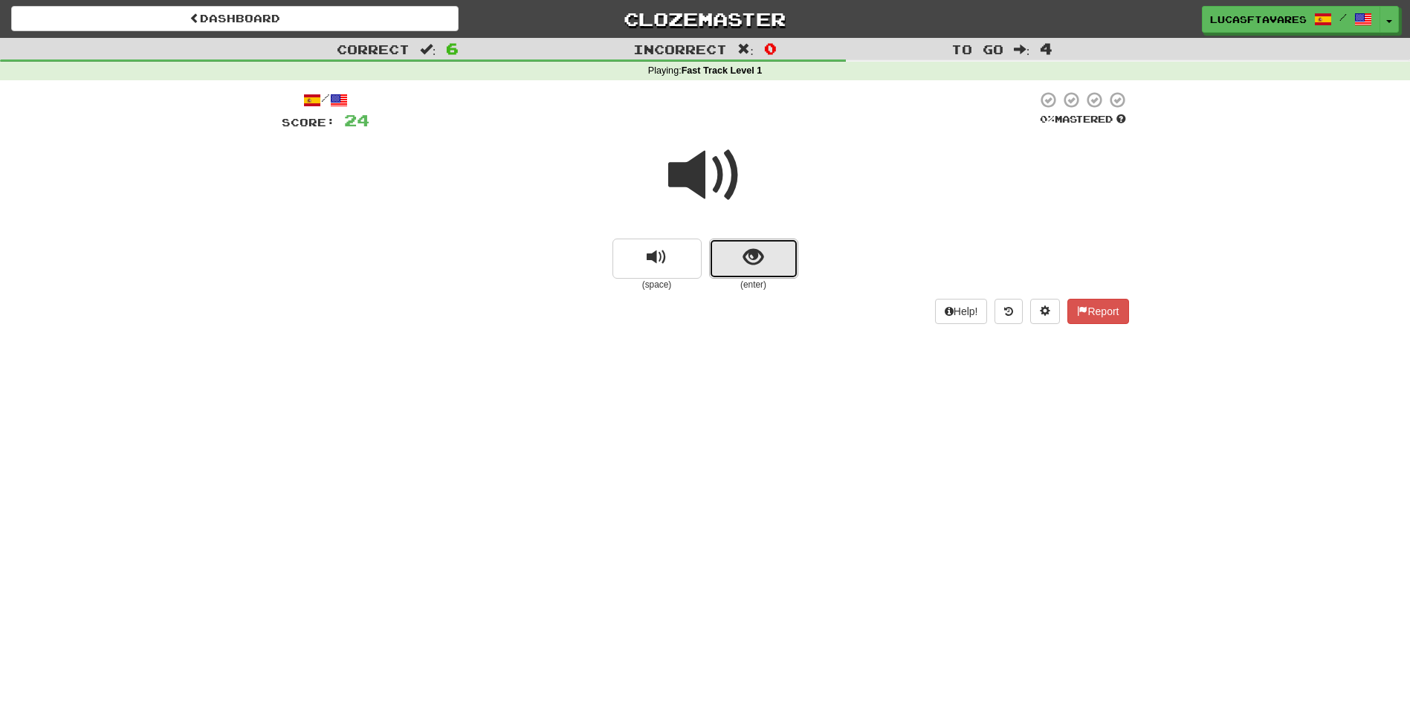
click at [740, 260] on button "show sentence" at bounding box center [753, 259] width 89 height 40
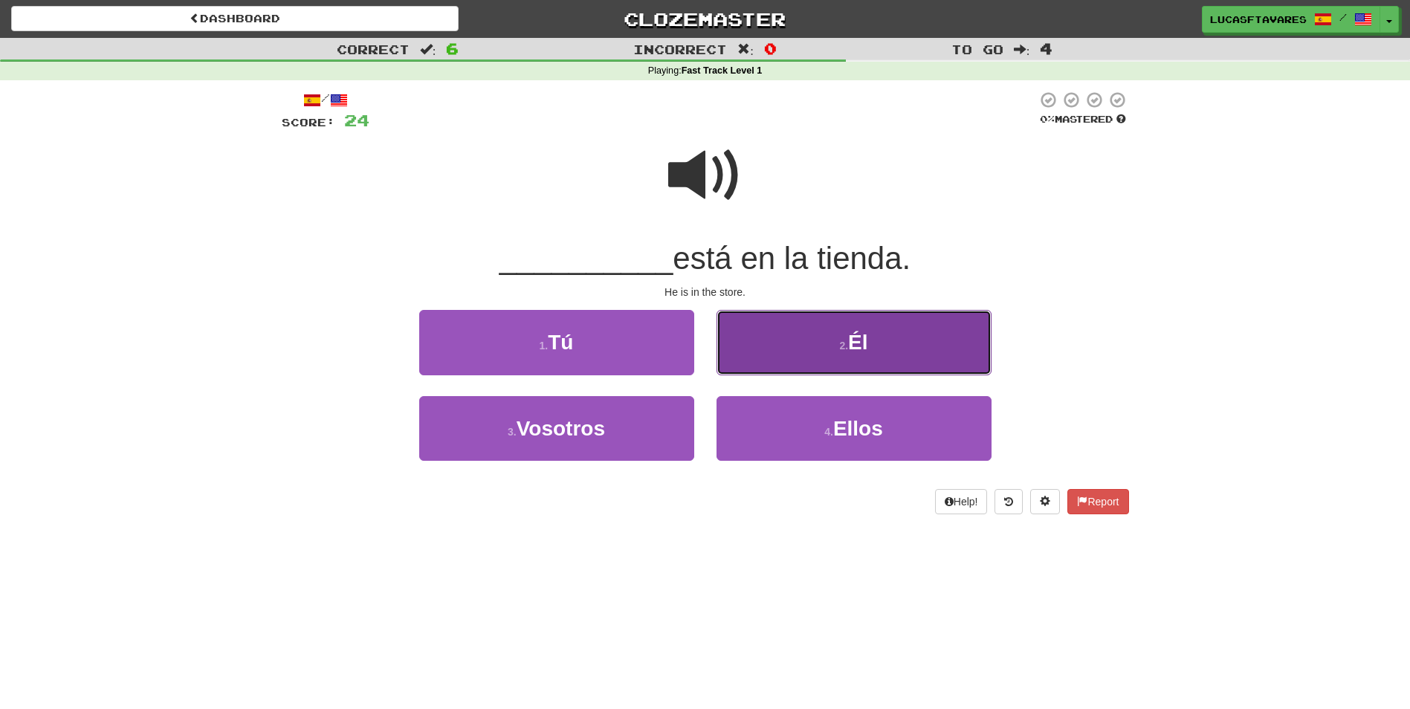
click at [821, 346] on button "2 . Él" at bounding box center [853, 342] width 275 height 65
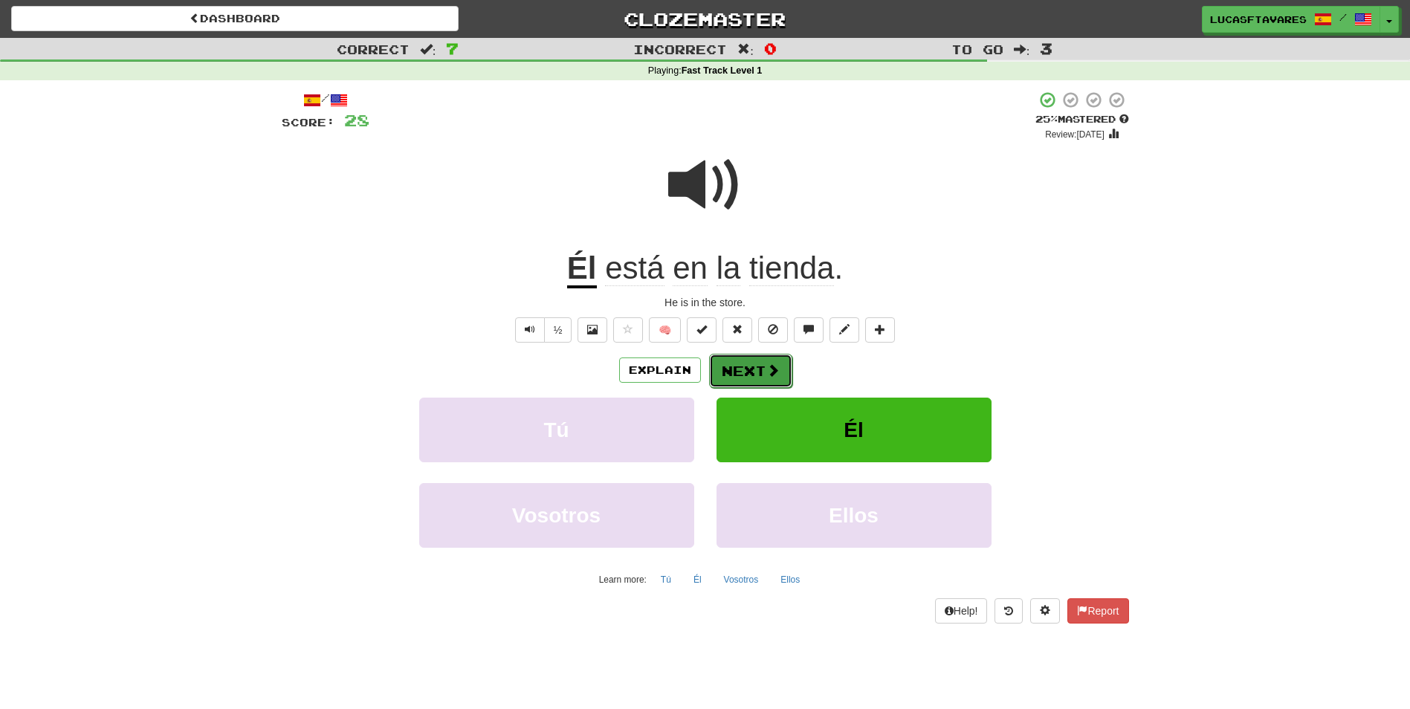
click at [781, 370] on button "Next" at bounding box center [750, 371] width 83 height 34
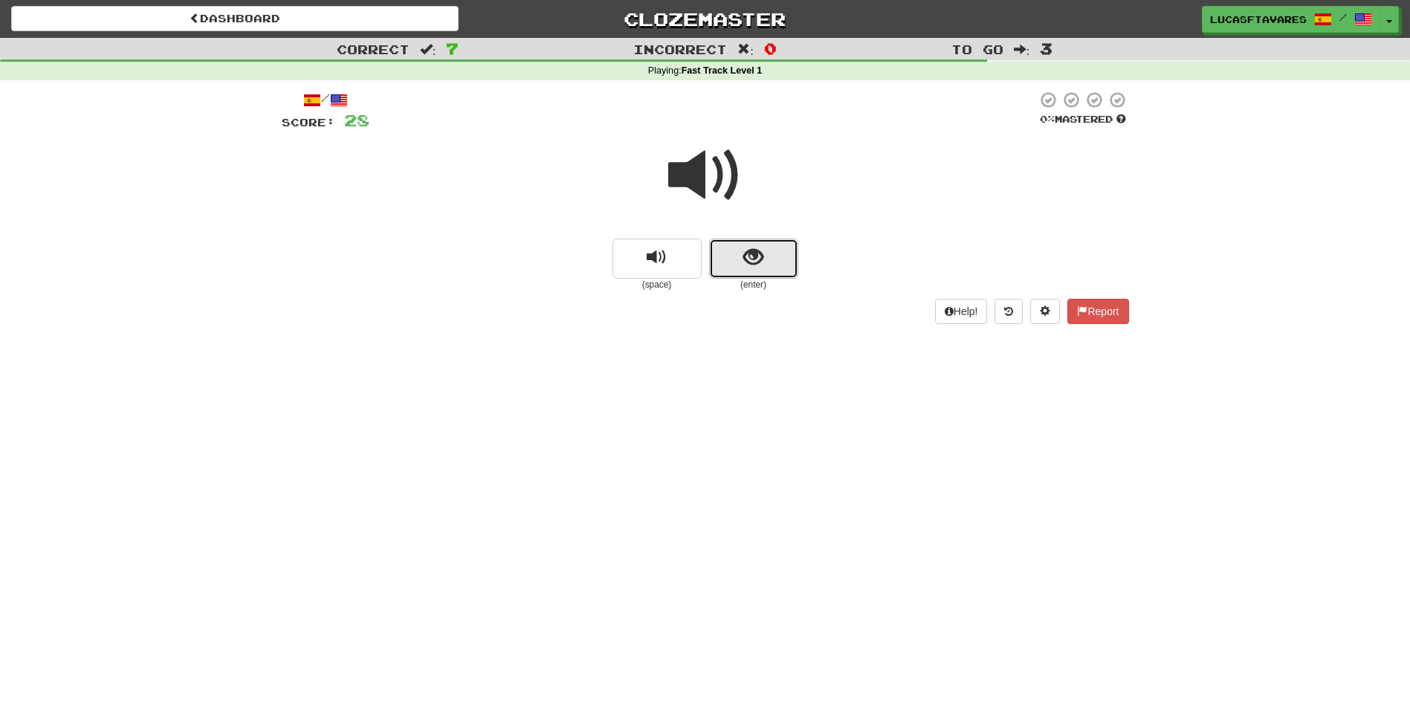
click at [751, 254] on span "show sentence" at bounding box center [753, 258] width 20 height 20
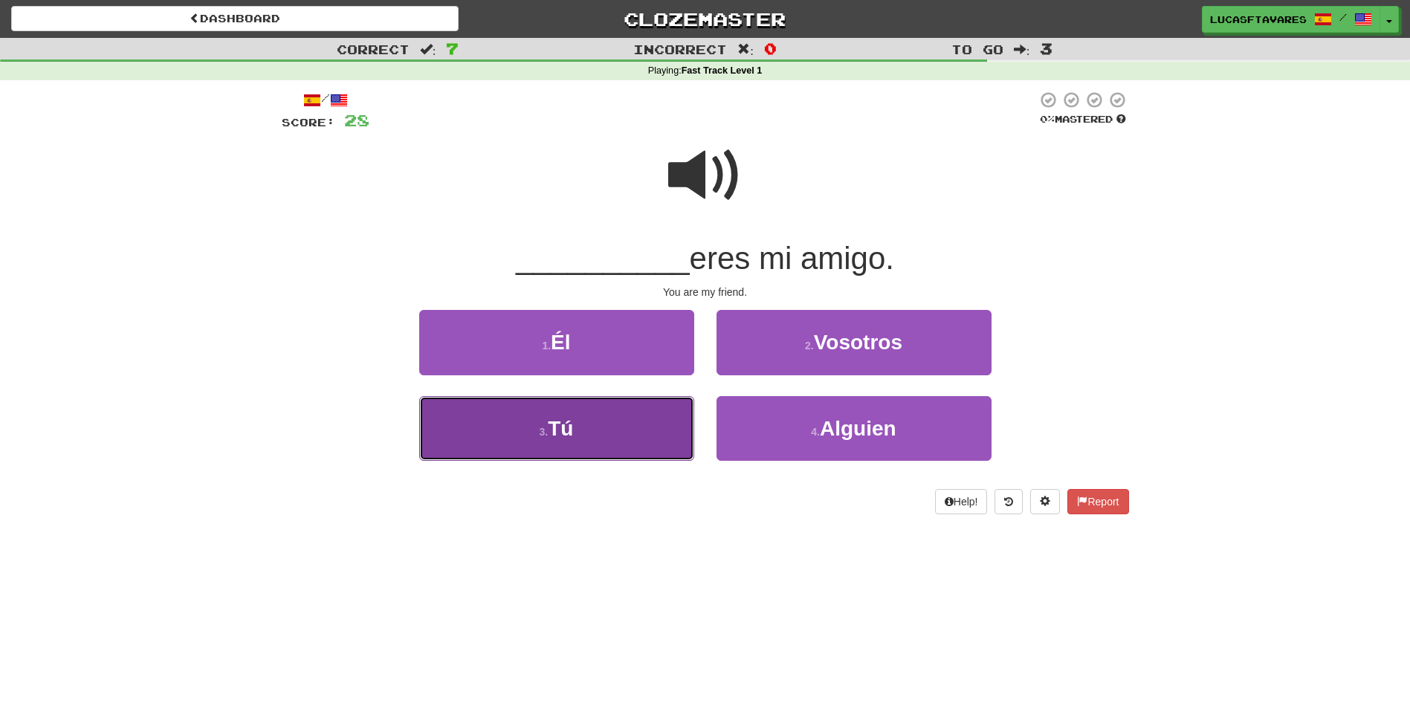
click at [624, 417] on button "3 . Tú" at bounding box center [556, 428] width 275 height 65
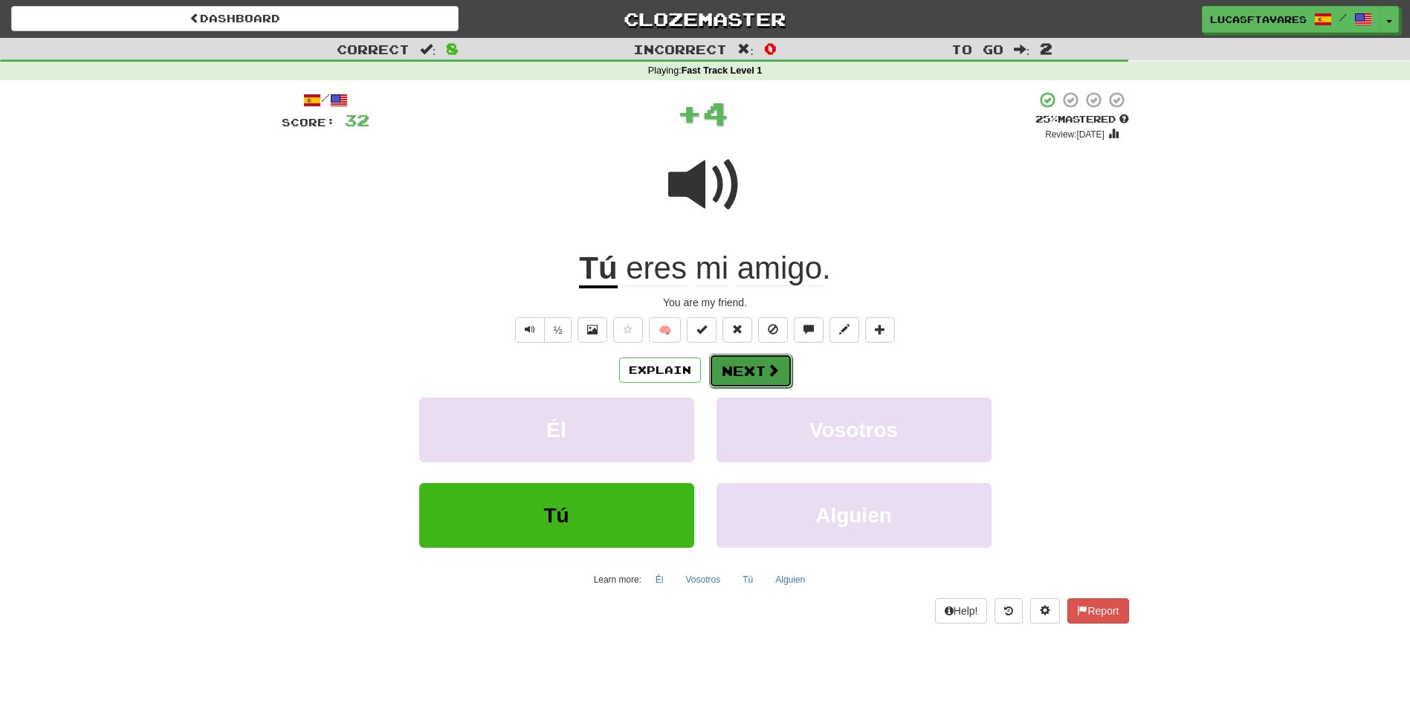
click at [771, 364] on span at bounding box center [772, 369] width 13 height 13
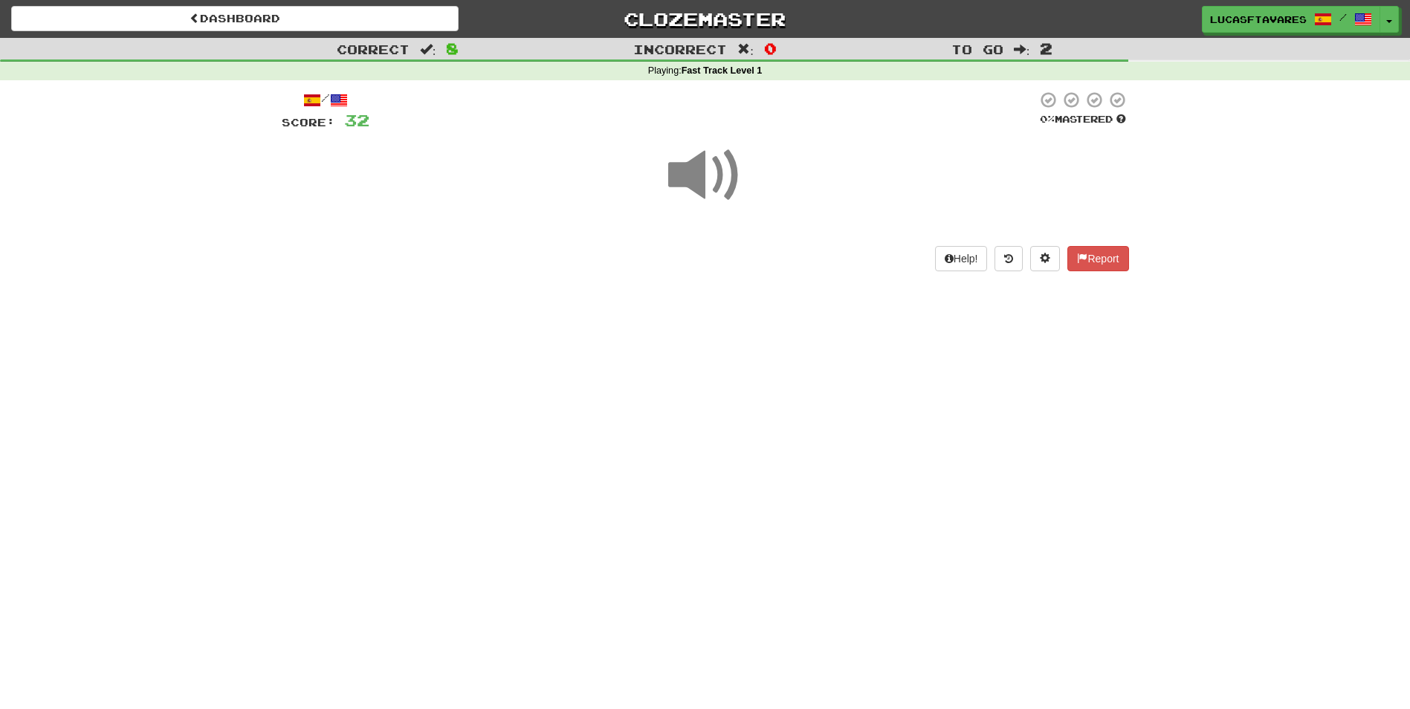
click at [771, 364] on div "Dashboard Clozemaster LucasFTavares / Toggle Dropdown Dashboard Leaderboard Act…" at bounding box center [705, 354] width 1410 height 709
drag, startPoint x: 771, startPoint y: 364, endPoint x: 792, endPoint y: 164, distance: 201.0
click at [792, 164] on div at bounding box center [705, 185] width 847 height 106
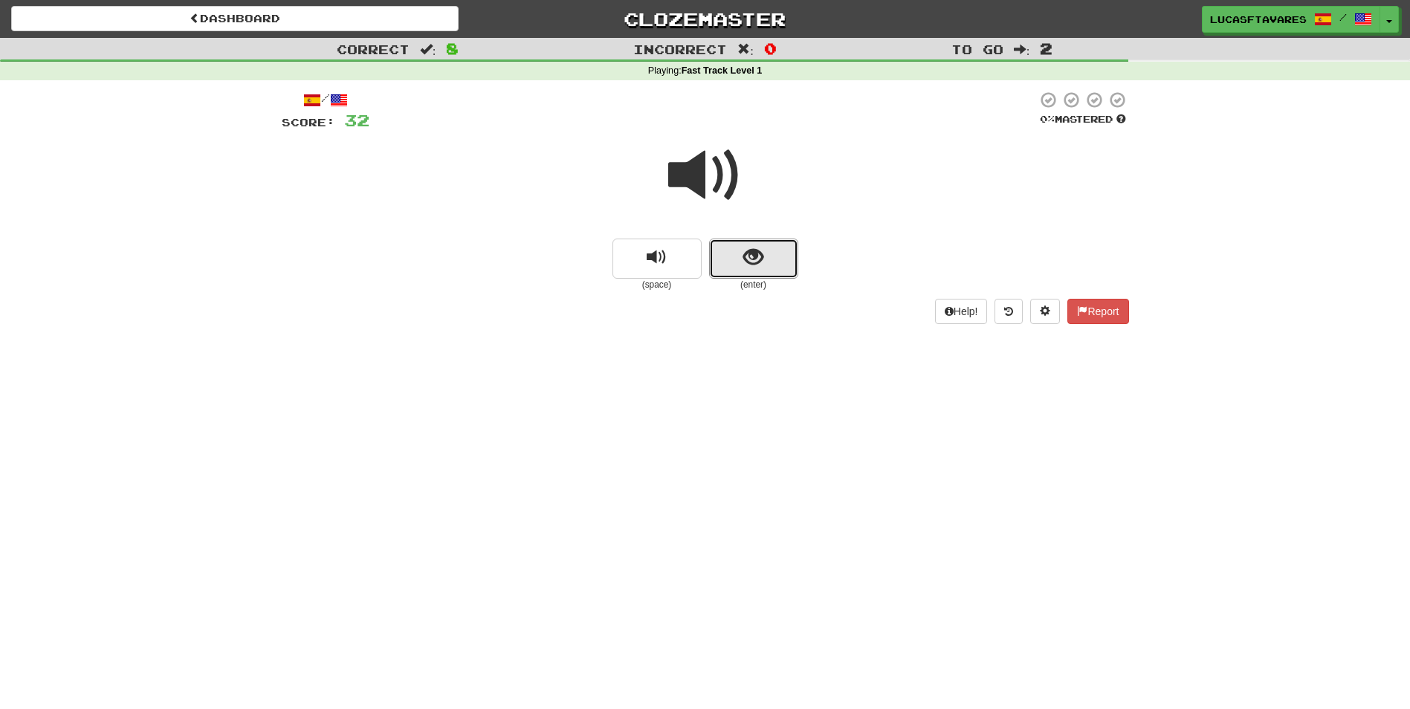
click at [776, 245] on button "show sentence" at bounding box center [753, 259] width 89 height 40
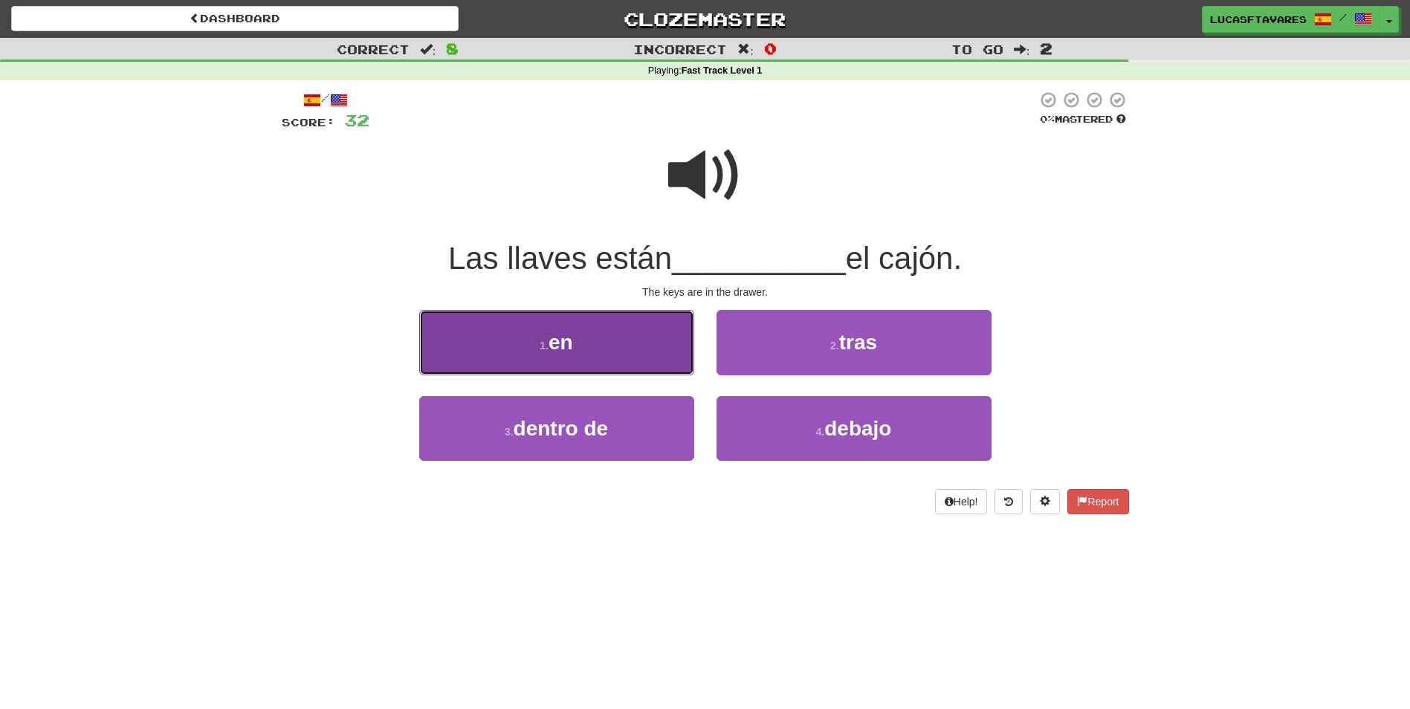
click at [659, 346] on button "1 . en" at bounding box center [556, 342] width 275 height 65
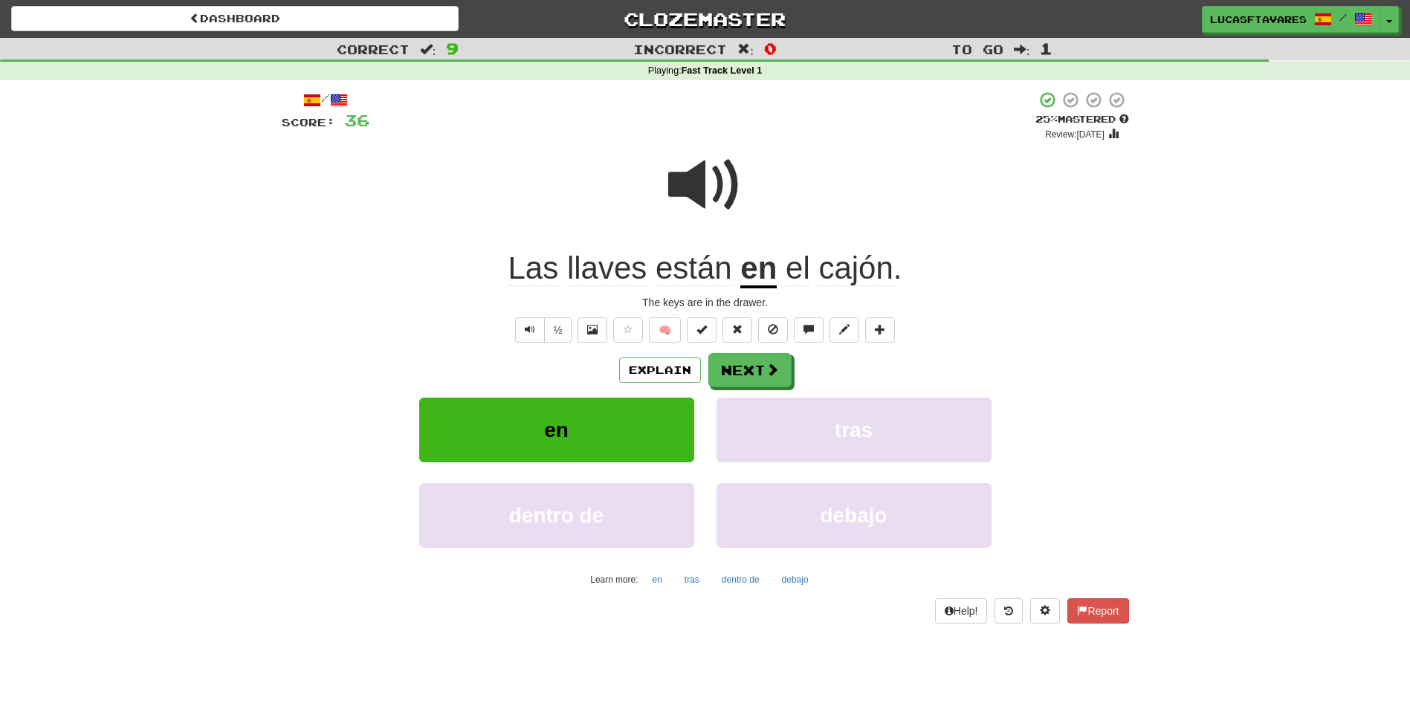
click at [846, 274] on span "cajón" at bounding box center [855, 268] width 74 height 36
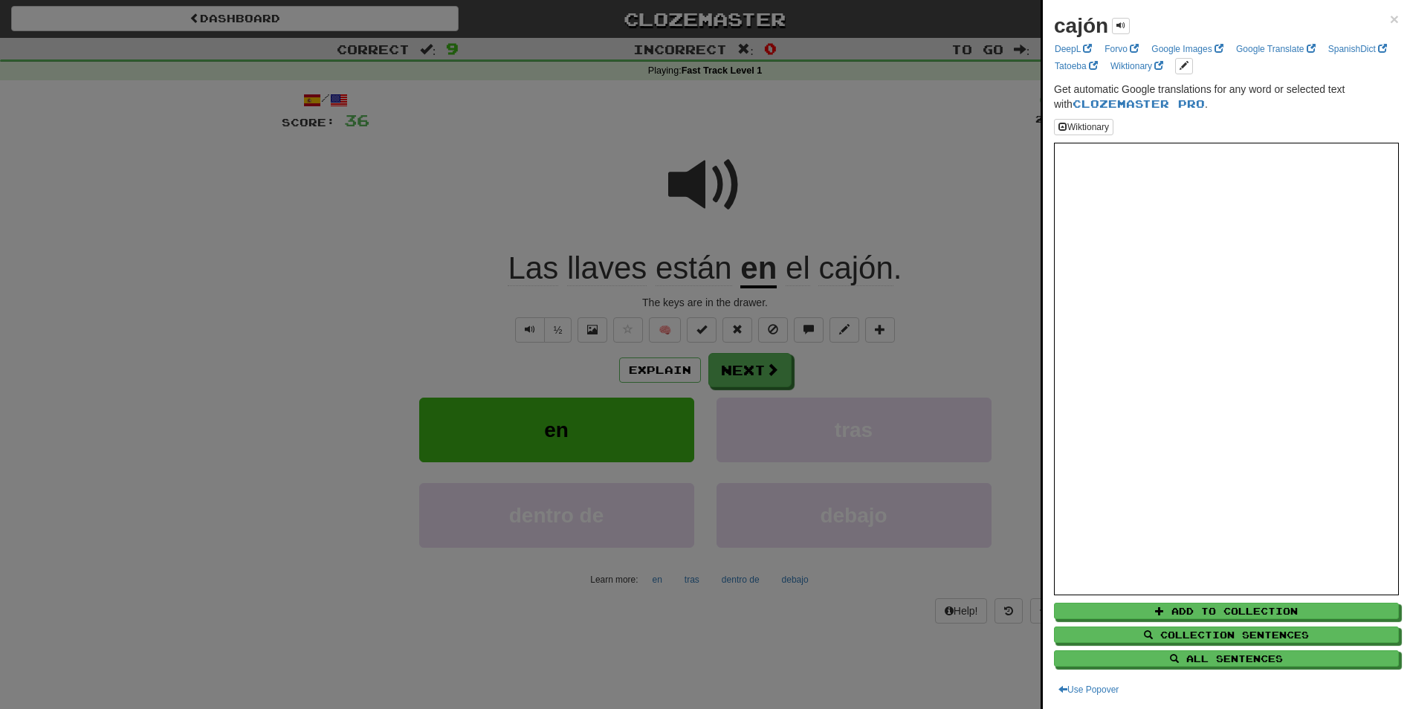
click at [1388, 19] on div "cajón × DeepL Forvo Google Images Google Translate SpanishDict Tatoeba Wiktiona…" at bounding box center [1226, 354] width 367 height 709
click at [1390, 20] on span "×" at bounding box center [1394, 18] width 9 height 17
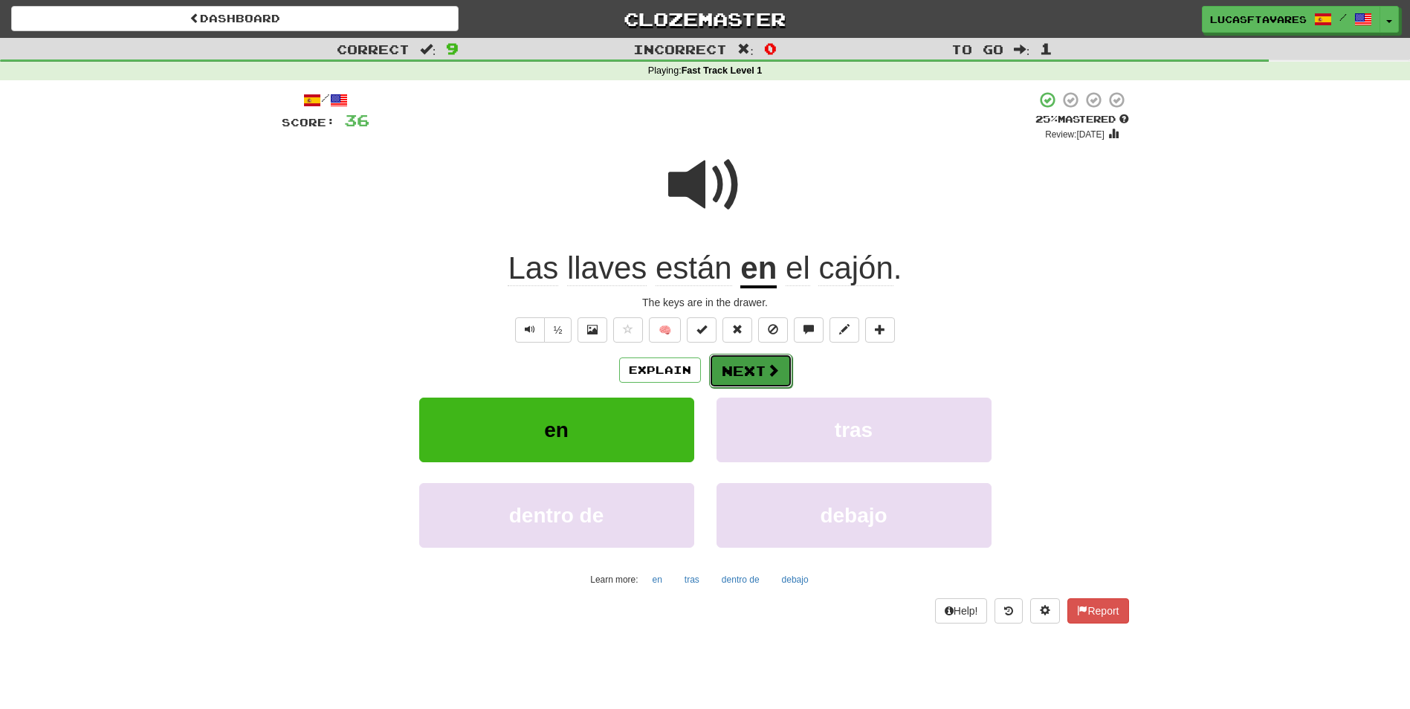
click at [754, 372] on button "Next" at bounding box center [750, 371] width 83 height 34
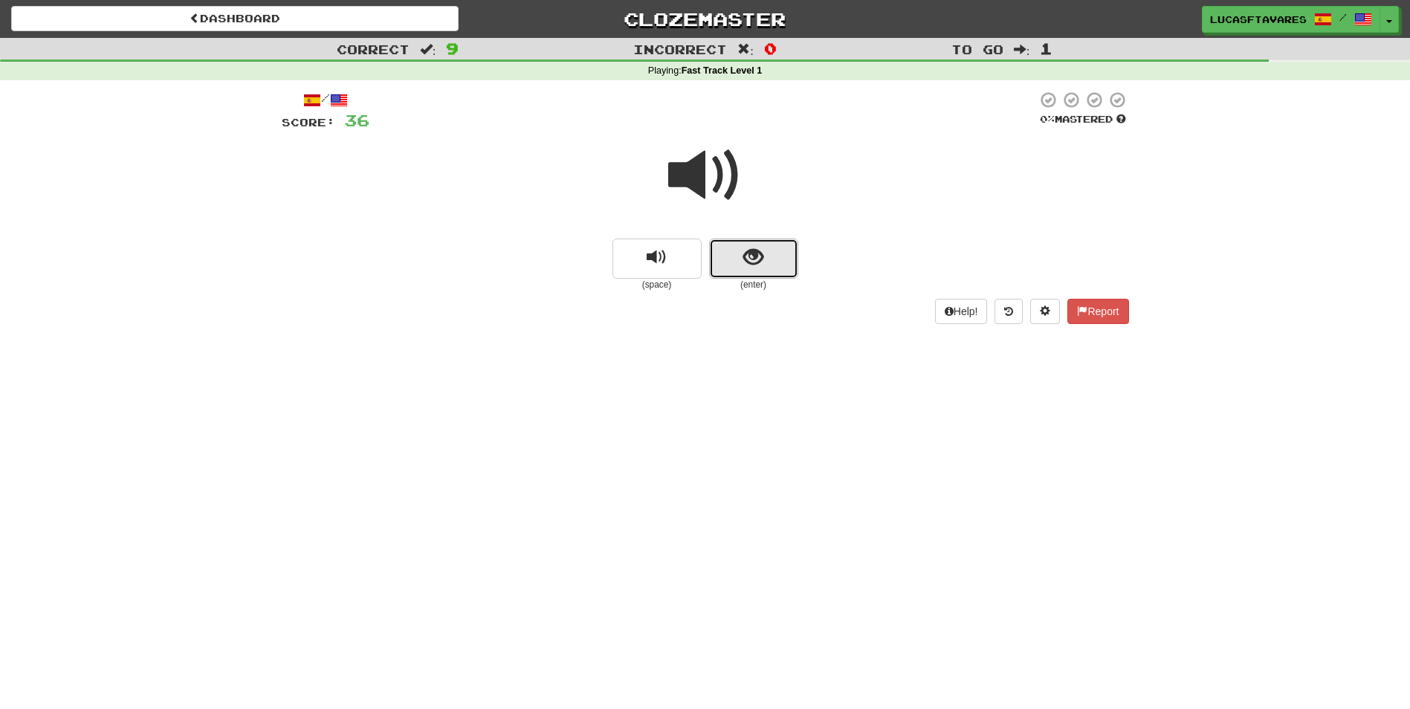
click at [752, 257] on span "show sentence" at bounding box center [753, 258] width 20 height 20
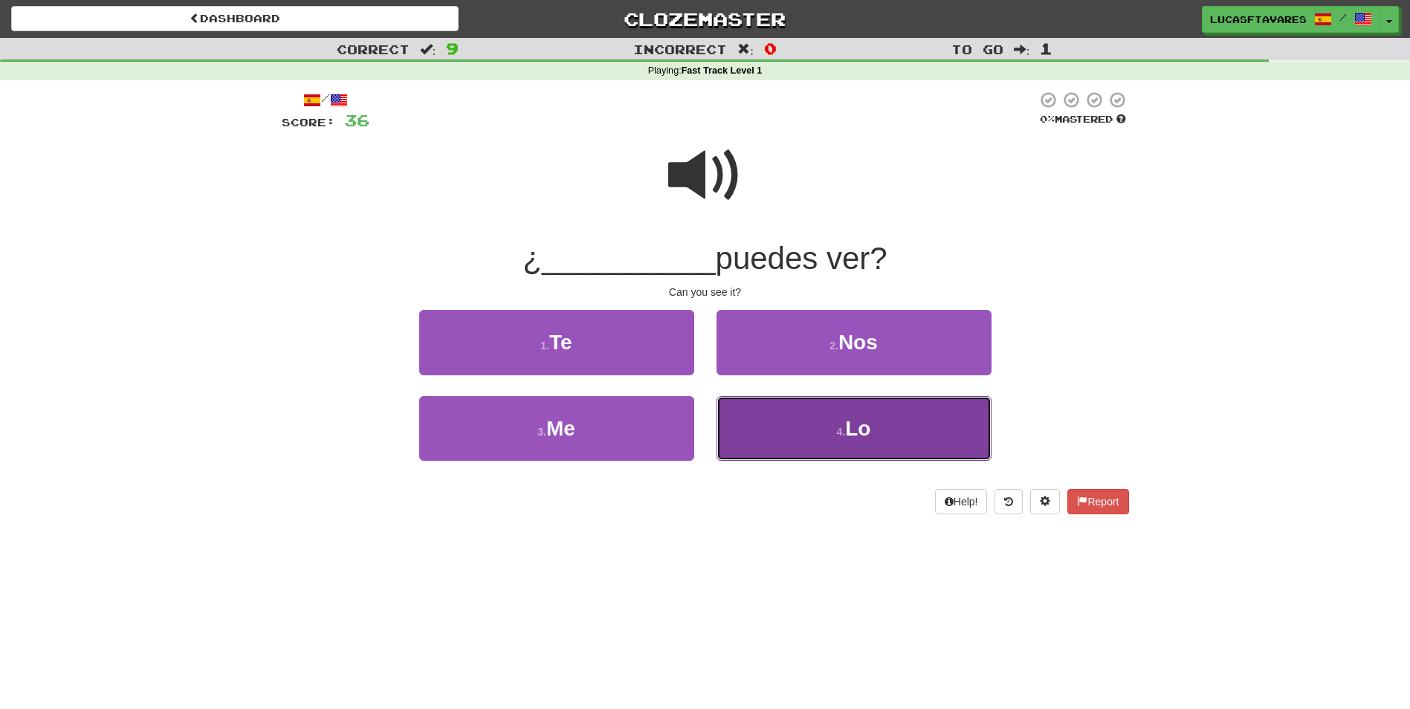
click at [809, 416] on button "4 . Lo" at bounding box center [853, 428] width 275 height 65
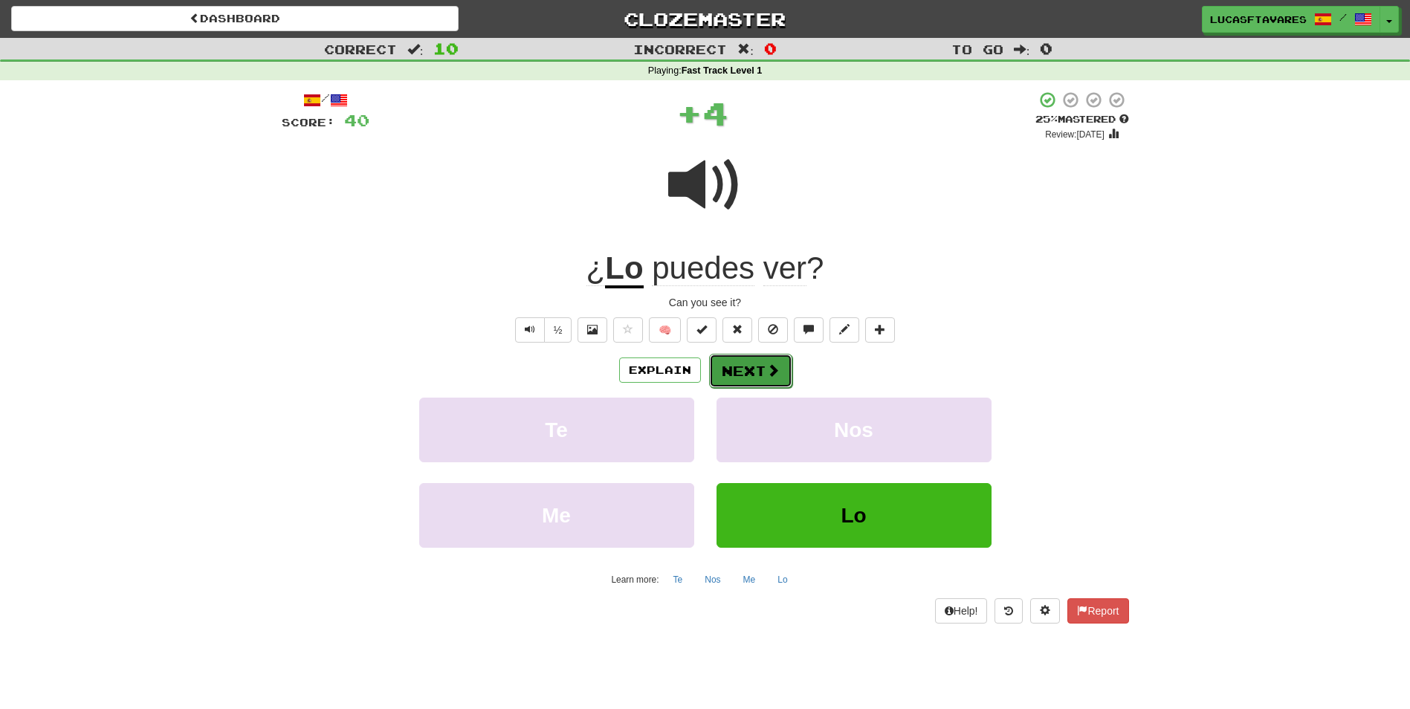
click at [752, 366] on button "Next" at bounding box center [750, 371] width 83 height 34
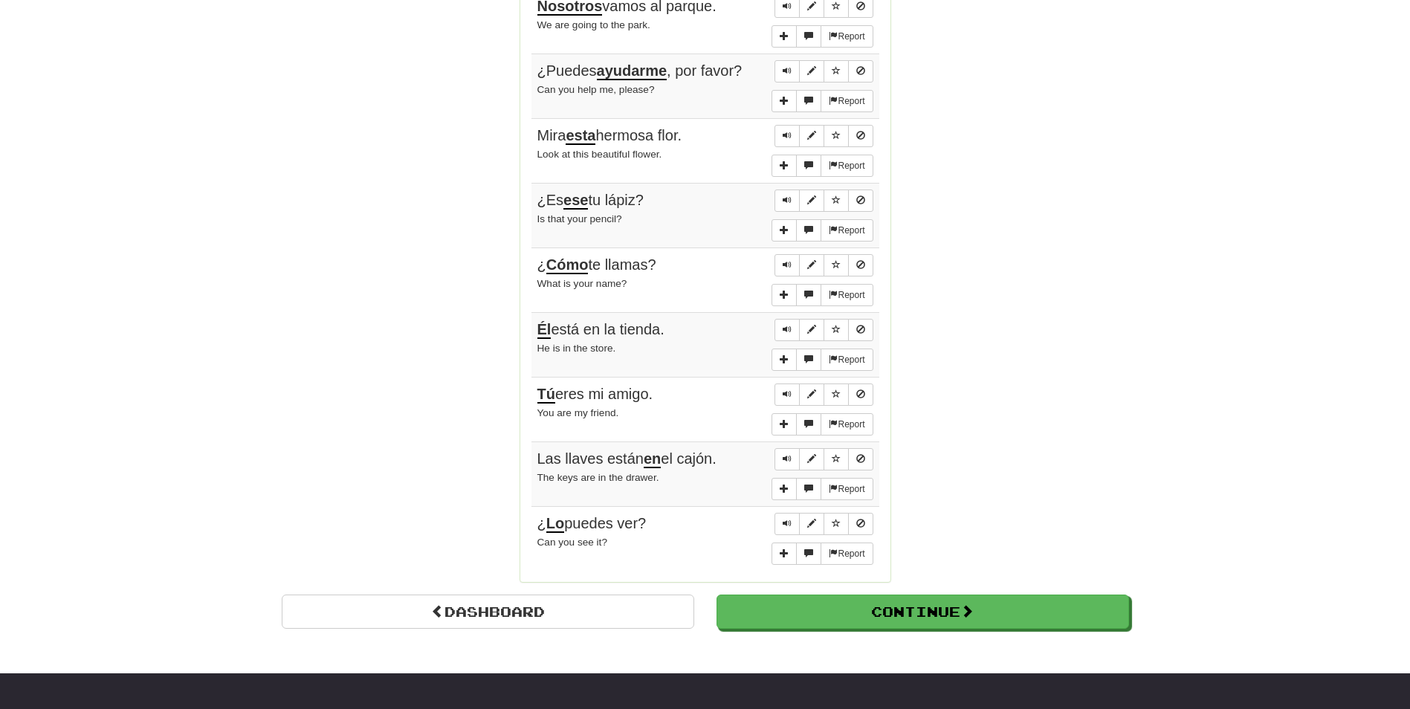
scroll to position [966, 0]
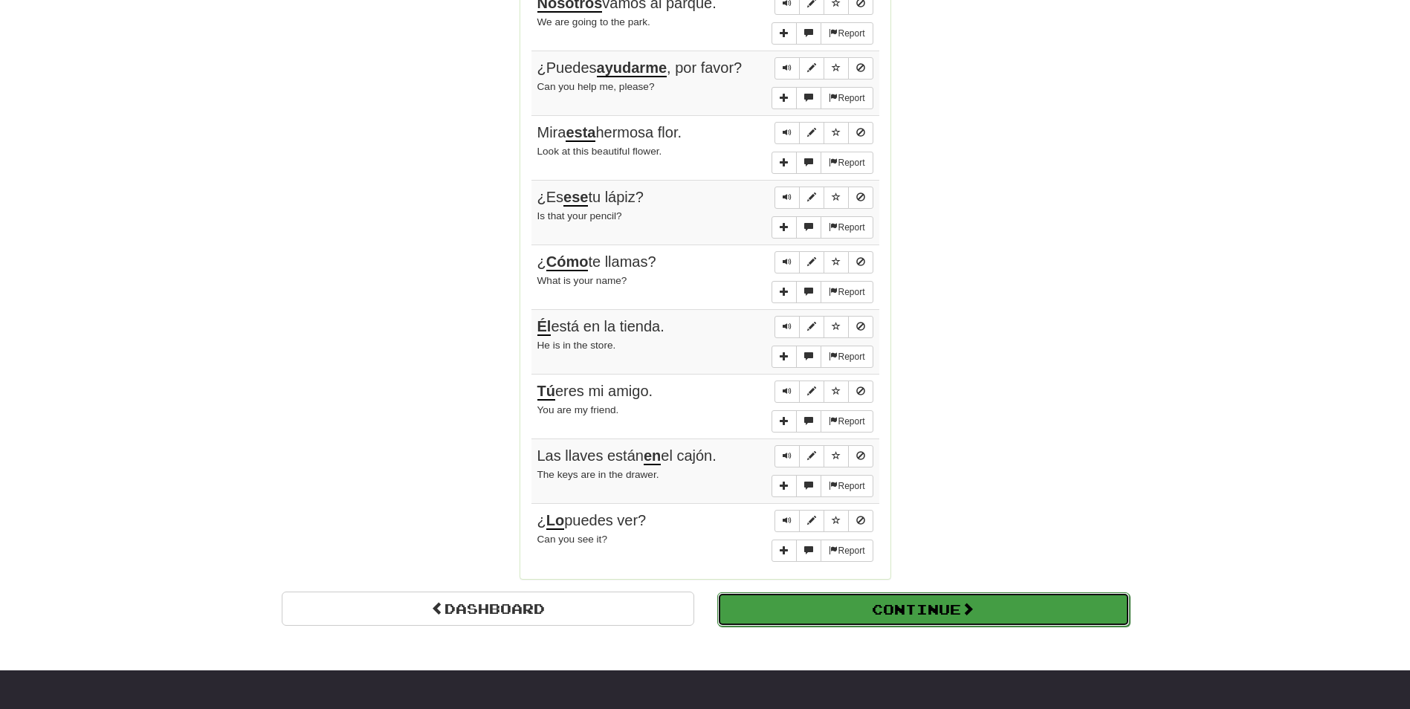
click at [937, 613] on button "Continue" at bounding box center [923, 609] width 413 height 34
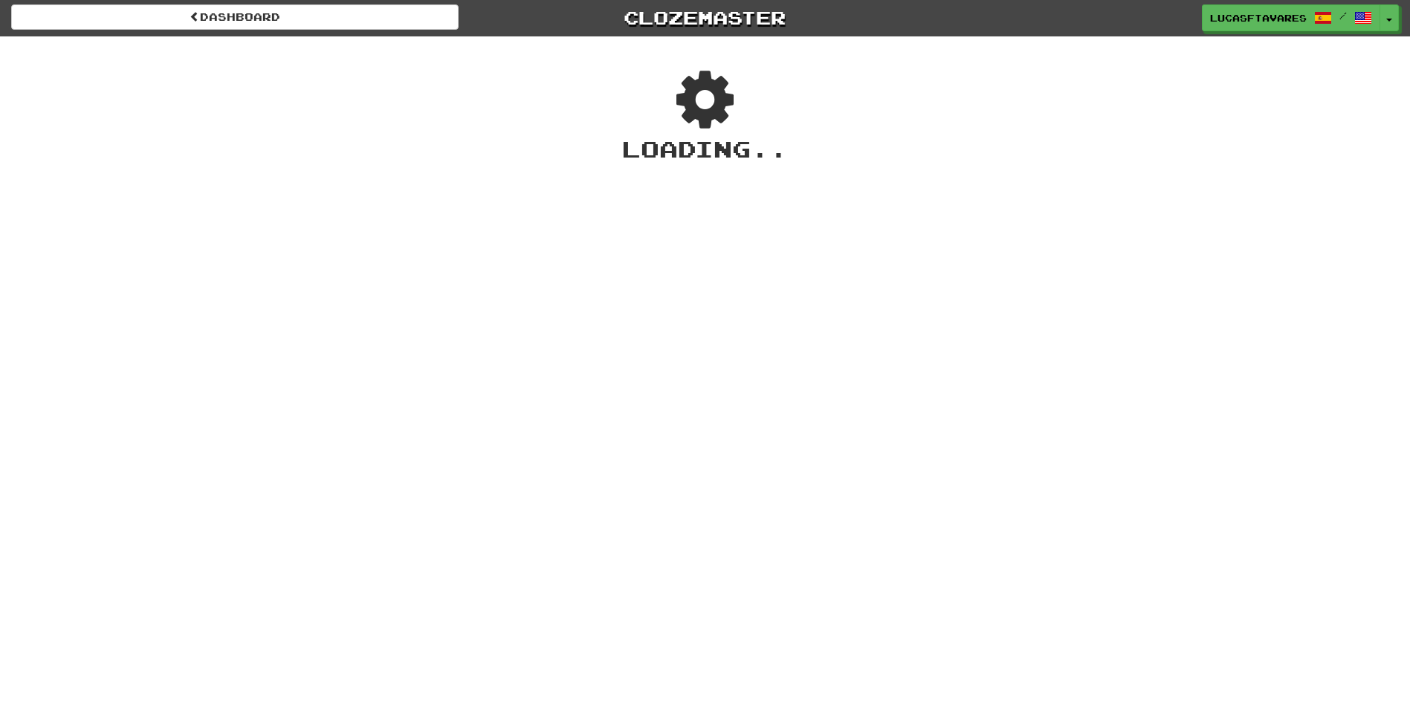
scroll to position [0, 0]
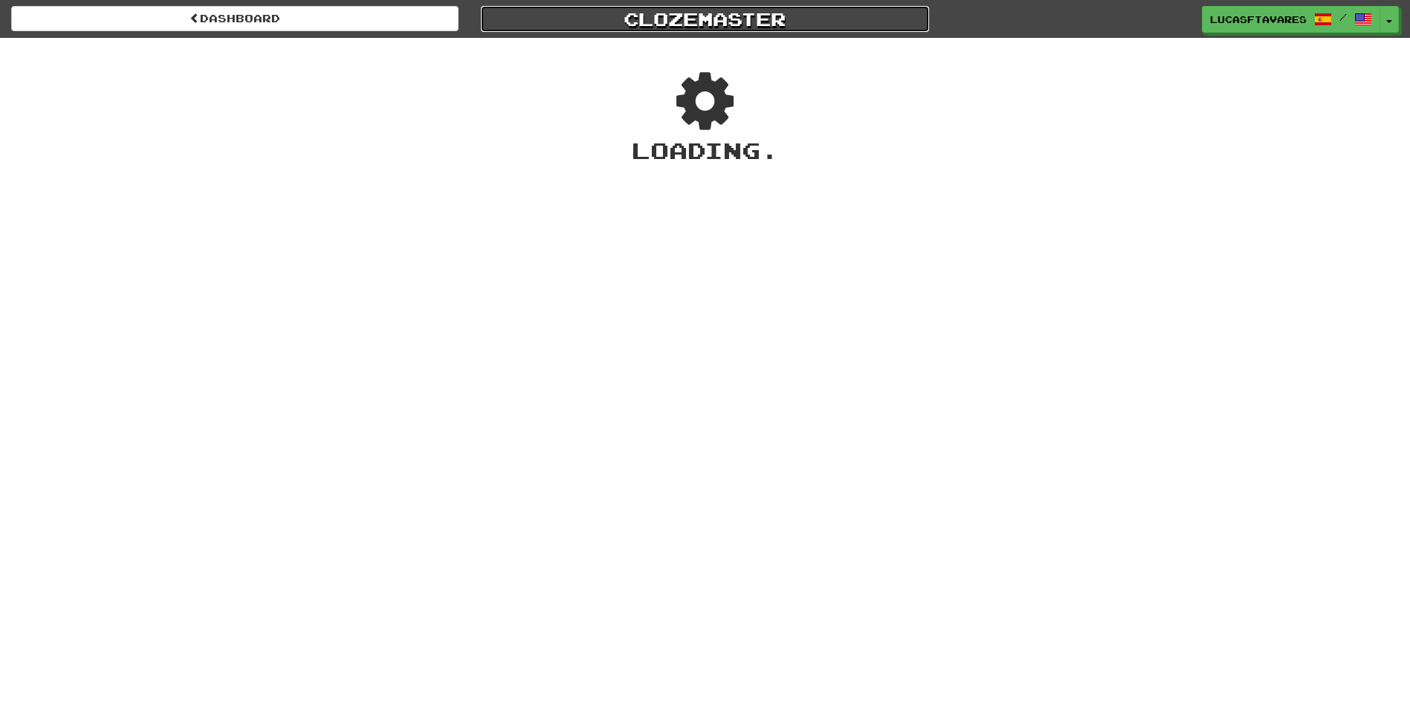
click at [696, 19] on link "Clozemaster" at bounding box center [704, 19] width 447 height 26
